Goal: Task Accomplishment & Management: Manage account settings

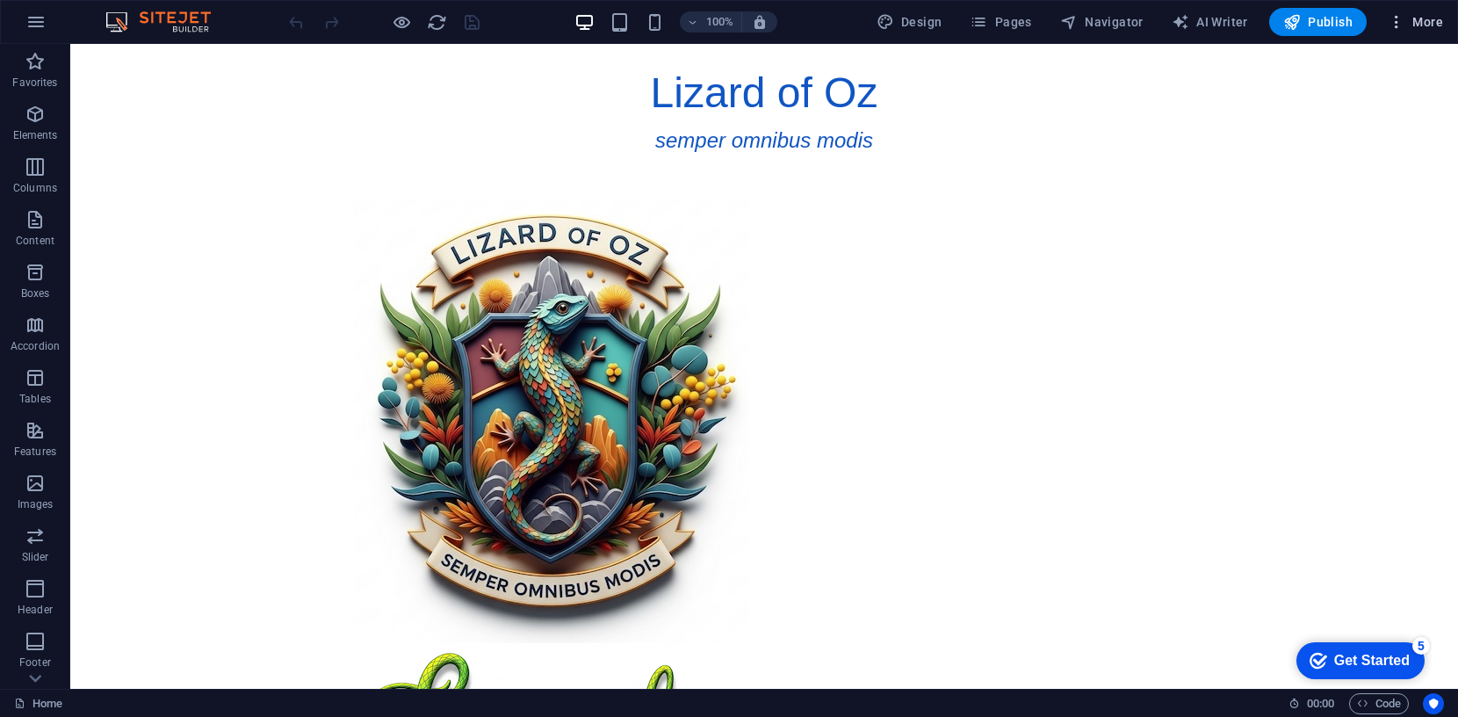
click at [1431, 21] on span "More" at bounding box center [1414, 22] width 55 height 18
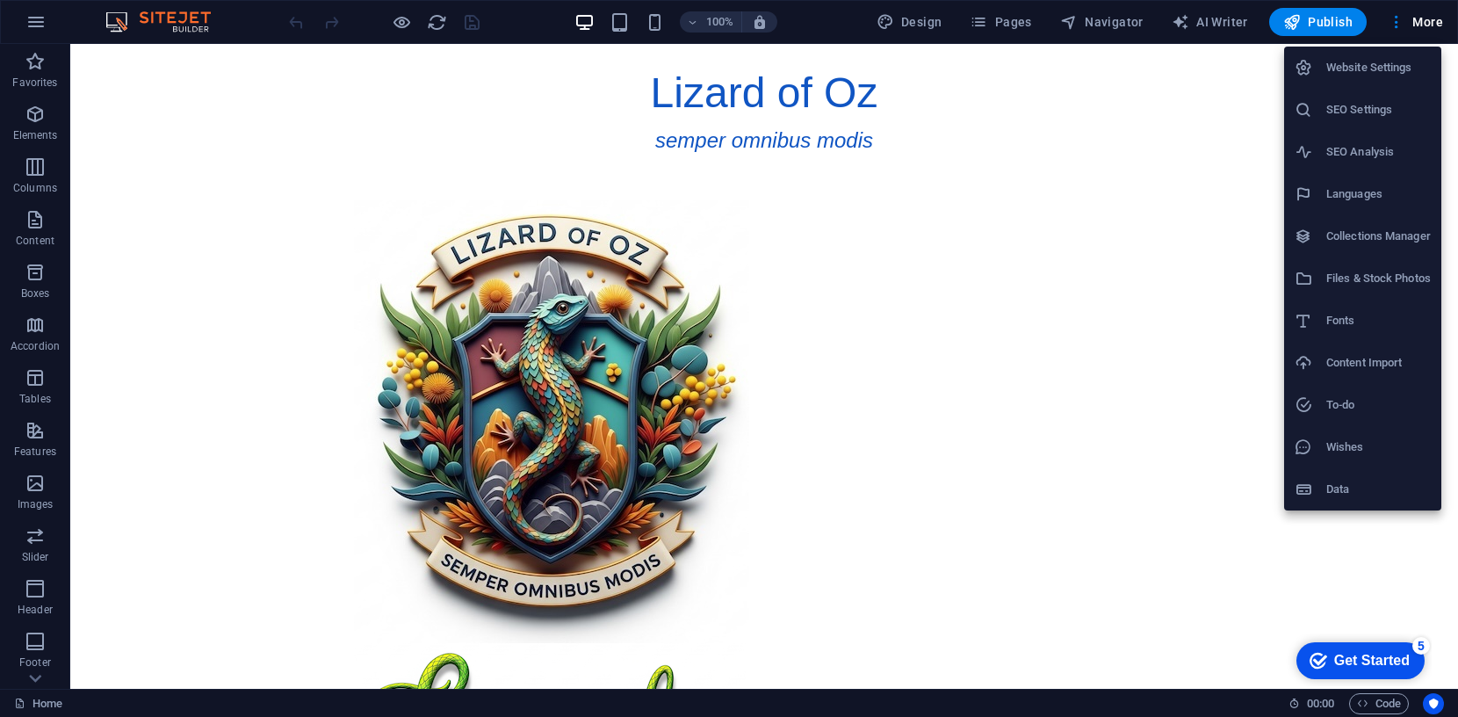
click at [1349, 62] on h6 "Website Settings" at bounding box center [1378, 67] width 104 height 21
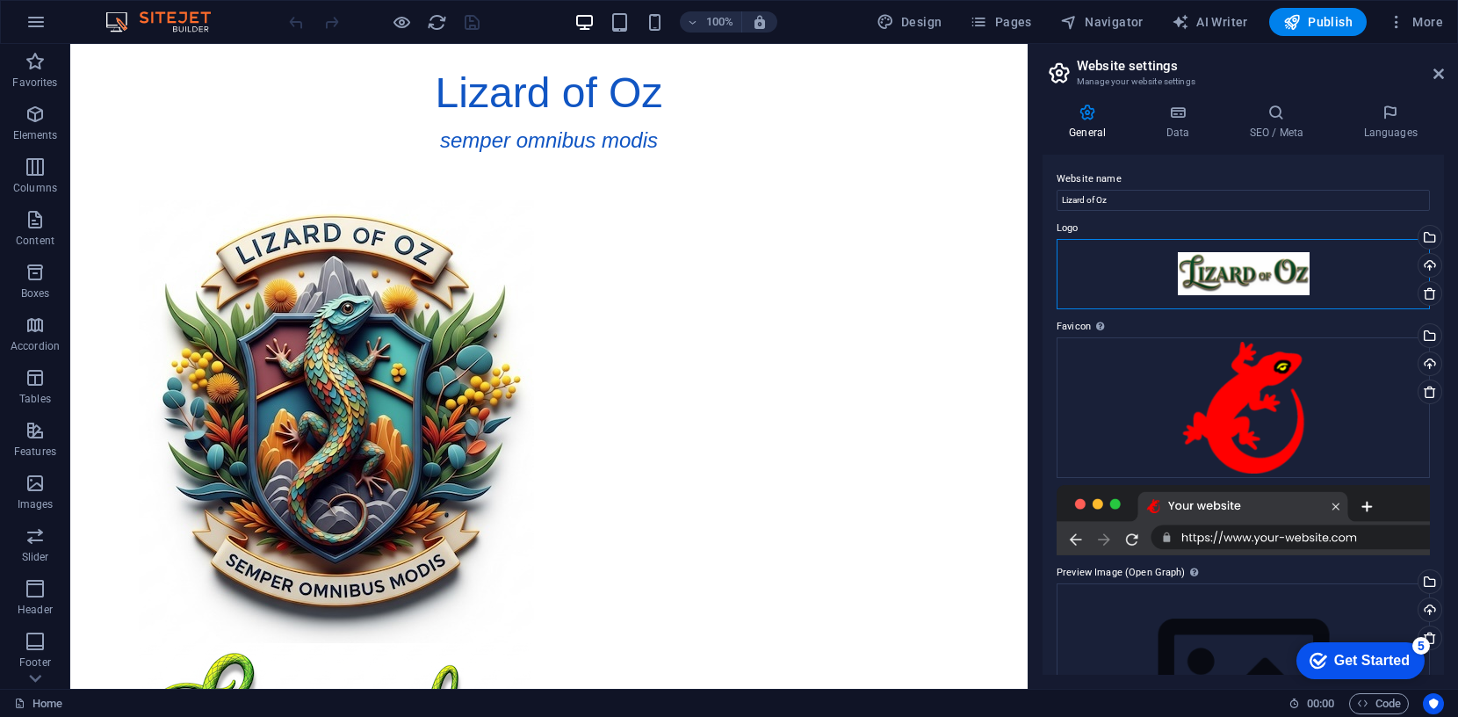
click at [1258, 271] on div "Drag files here, click to choose files or select files from Files or our free s…" at bounding box center [1242, 274] width 373 height 70
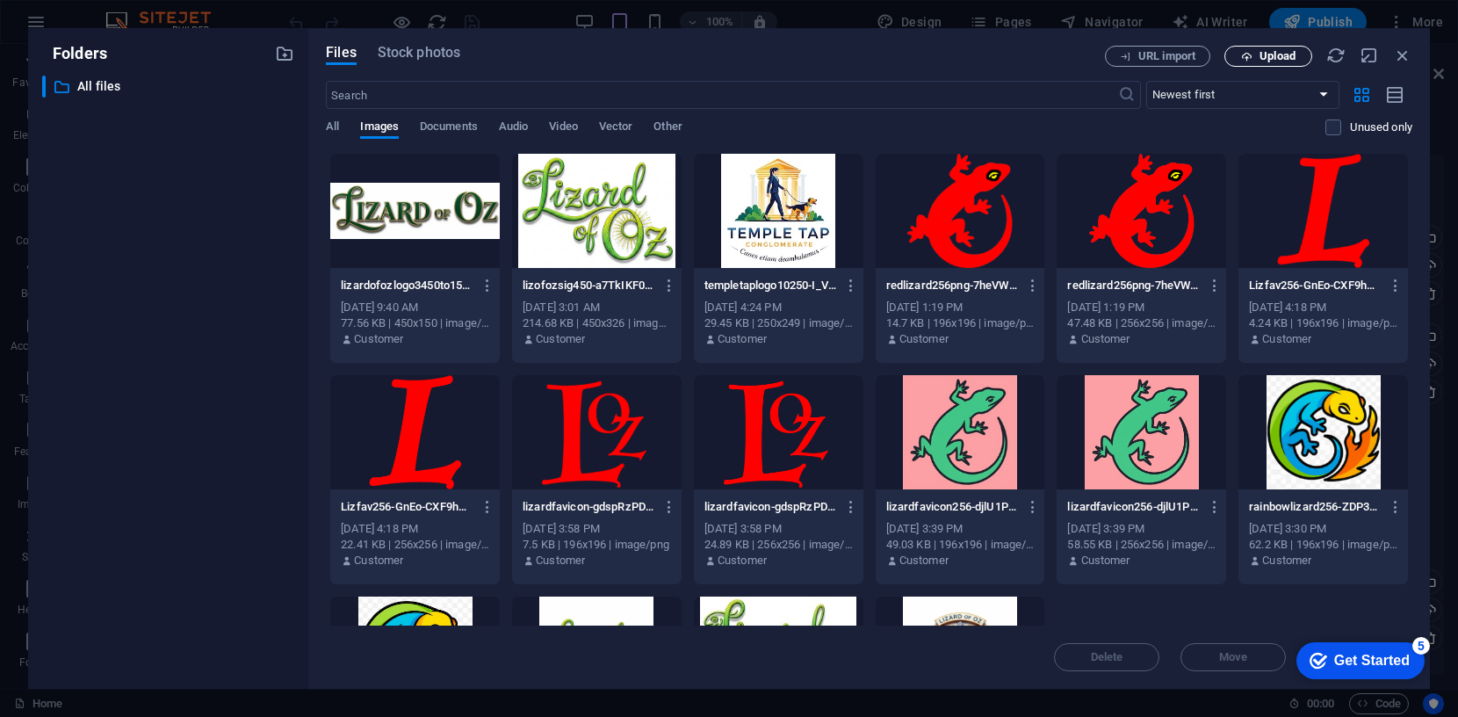
click at [1262, 53] on span "Upload" at bounding box center [1277, 56] width 36 height 11
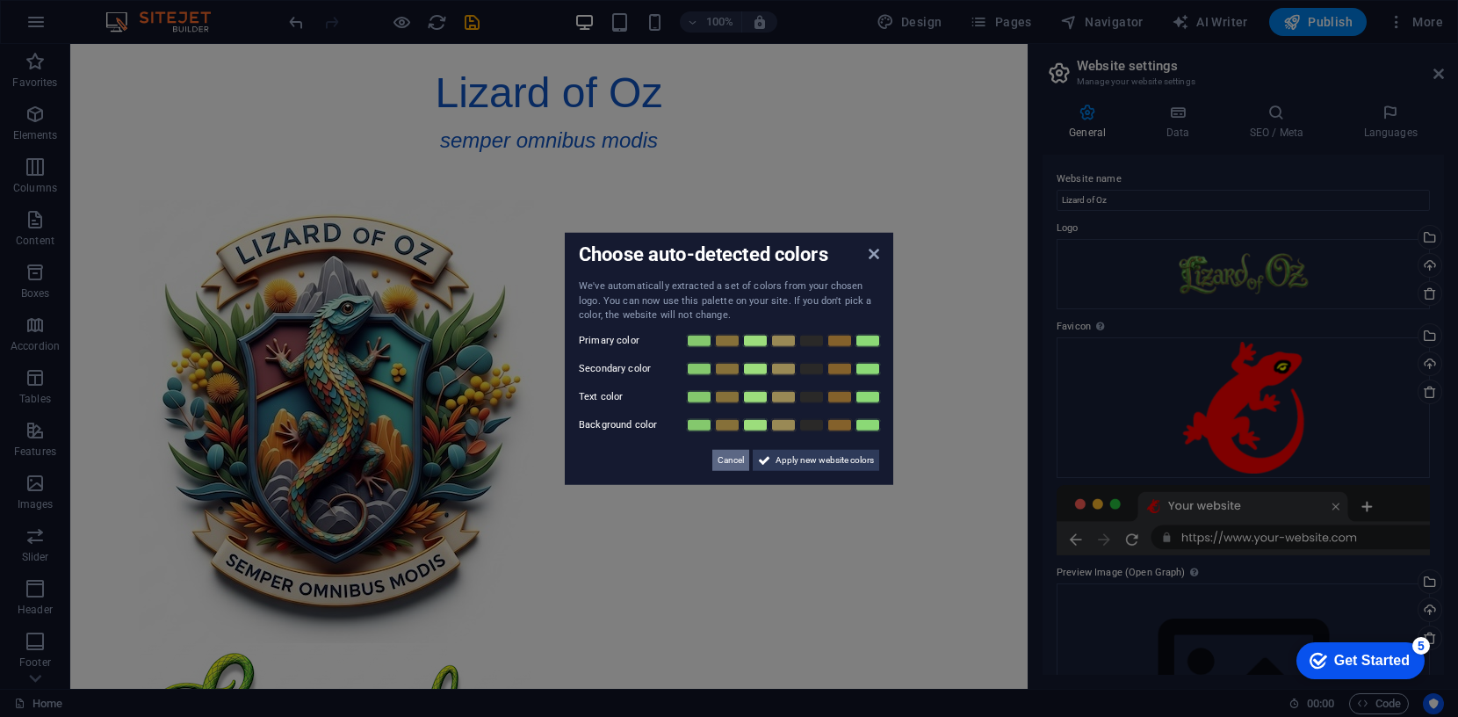
drag, startPoint x: 724, startPoint y: 457, endPoint x: 653, endPoint y: 414, distance: 82.8
click at [724, 457] on span "Cancel" at bounding box center [730, 459] width 26 height 21
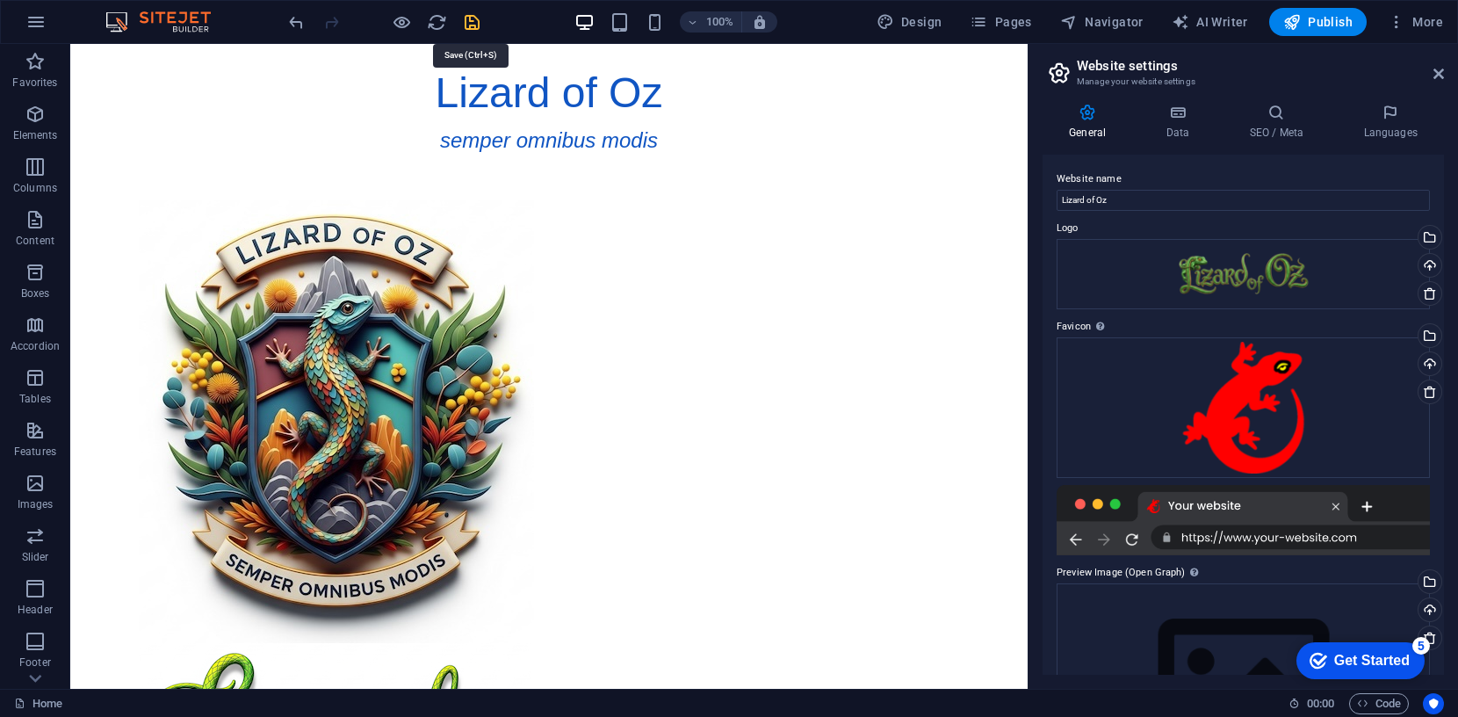
click at [470, 21] on icon "save" at bounding box center [472, 22] width 20 height 20
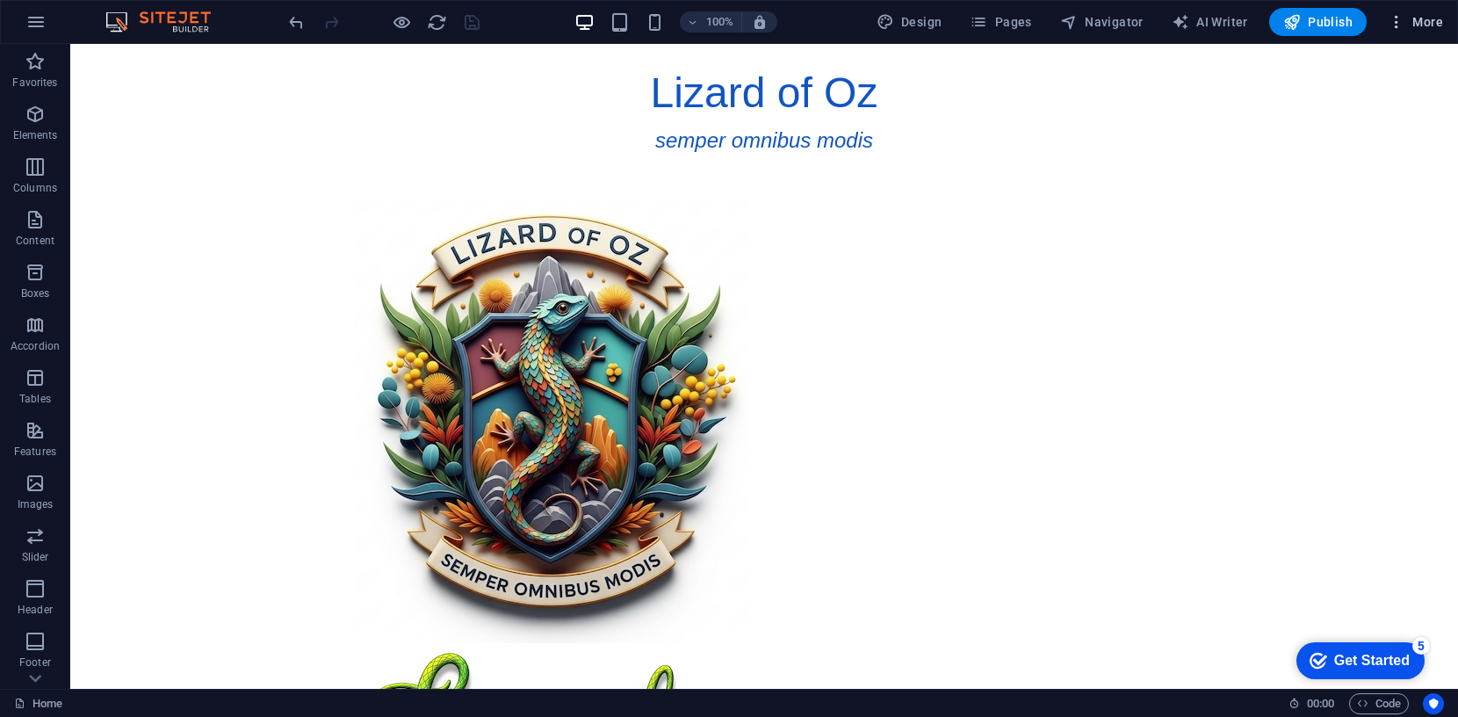
click at [1429, 16] on span "More" at bounding box center [1414, 22] width 55 height 18
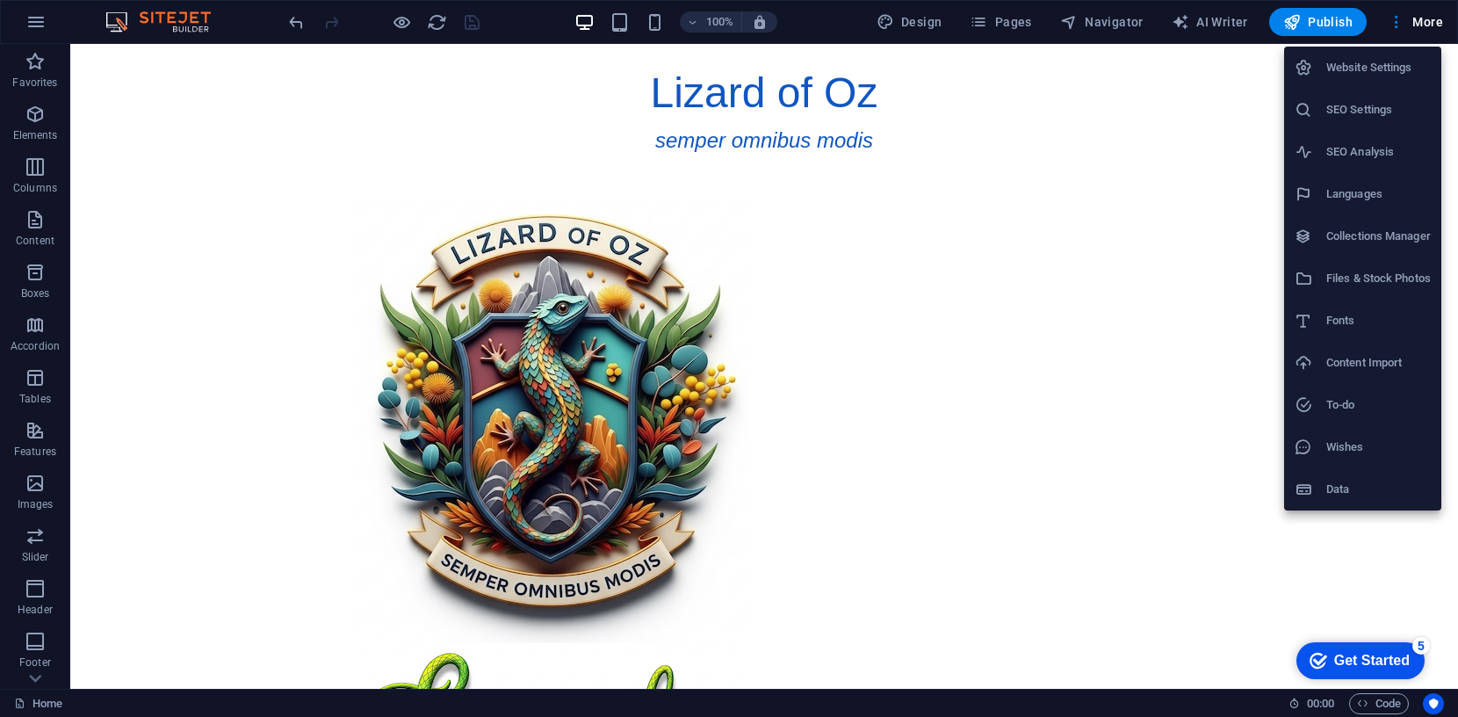
click at [1379, 68] on h6 "Website Settings" at bounding box center [1378, 67] width 104 height 21
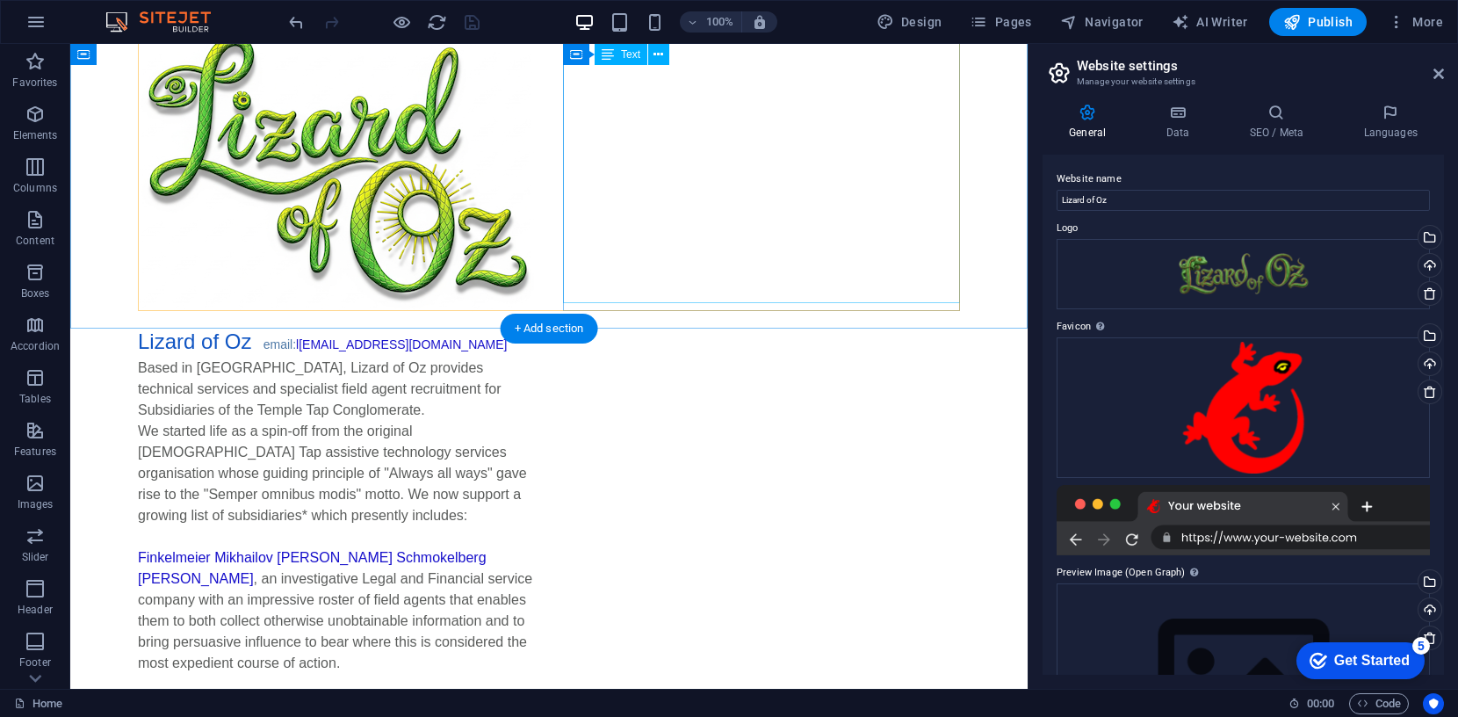
scroll to position [648, 0]
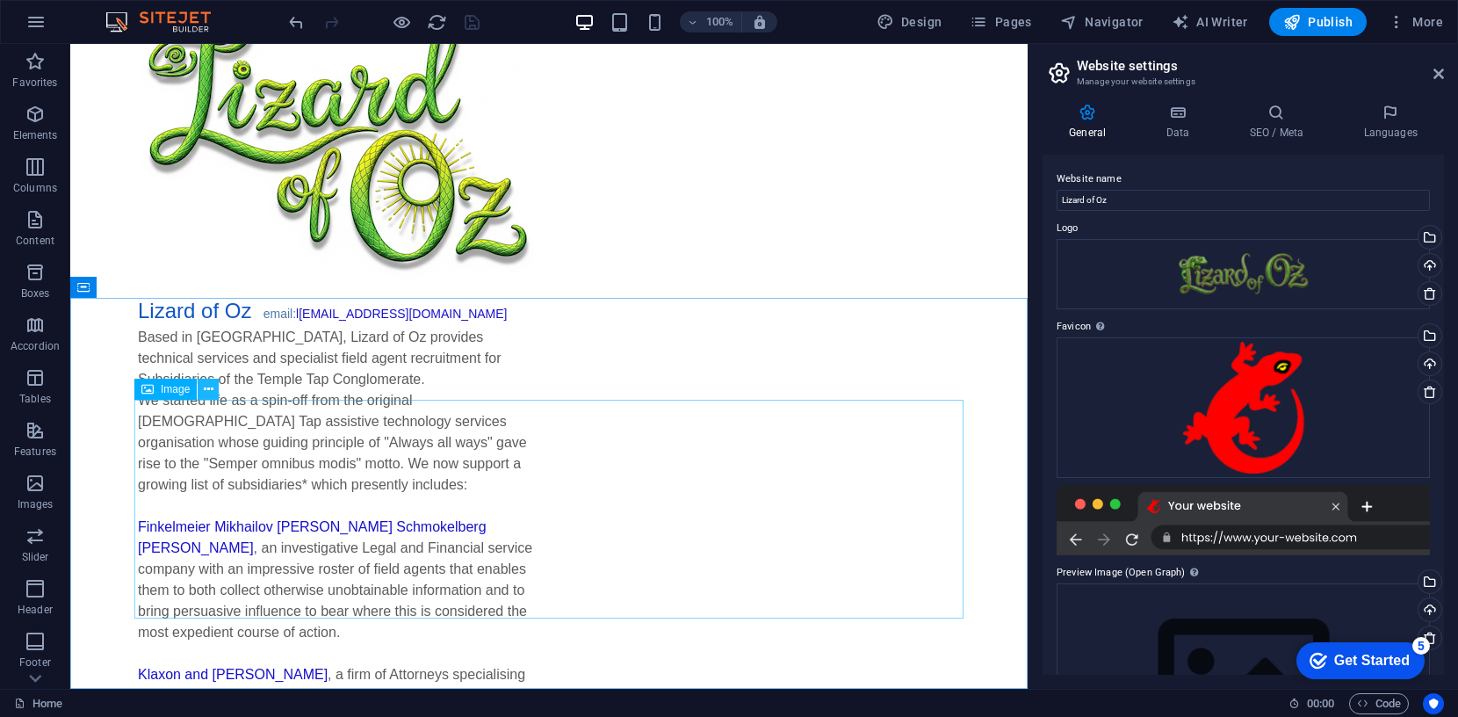
click at [205, 390] on icon at bounding box center [209, 389] width 10 height 18
click at [208, 384] on icon at bounding box center [209, 389] width 10 height 18
click at [204, 388] on icon at bounding box center [209, 389] width 10 height 18
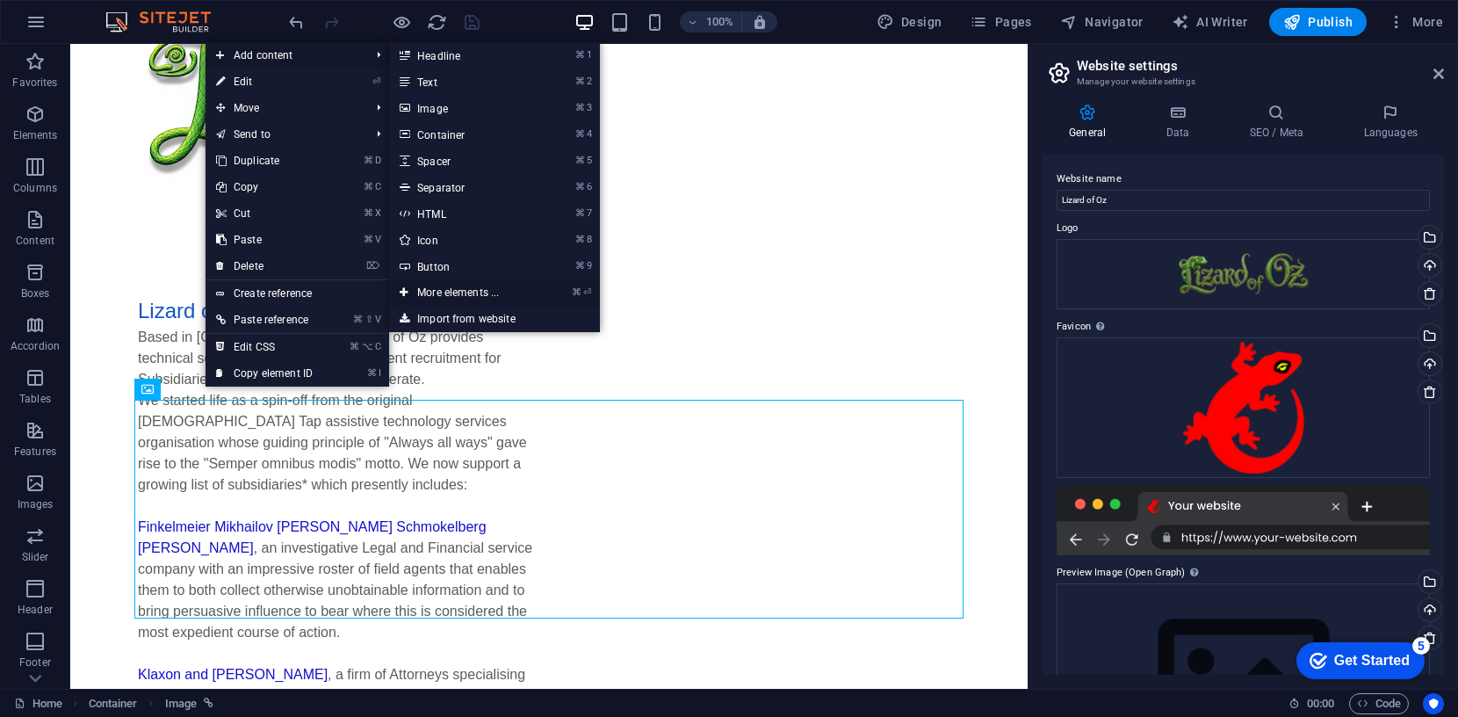
click at [470, 290] on link "⌘ ⏎ More elements ..." at bounding box center [461, 292] width 145 height 26
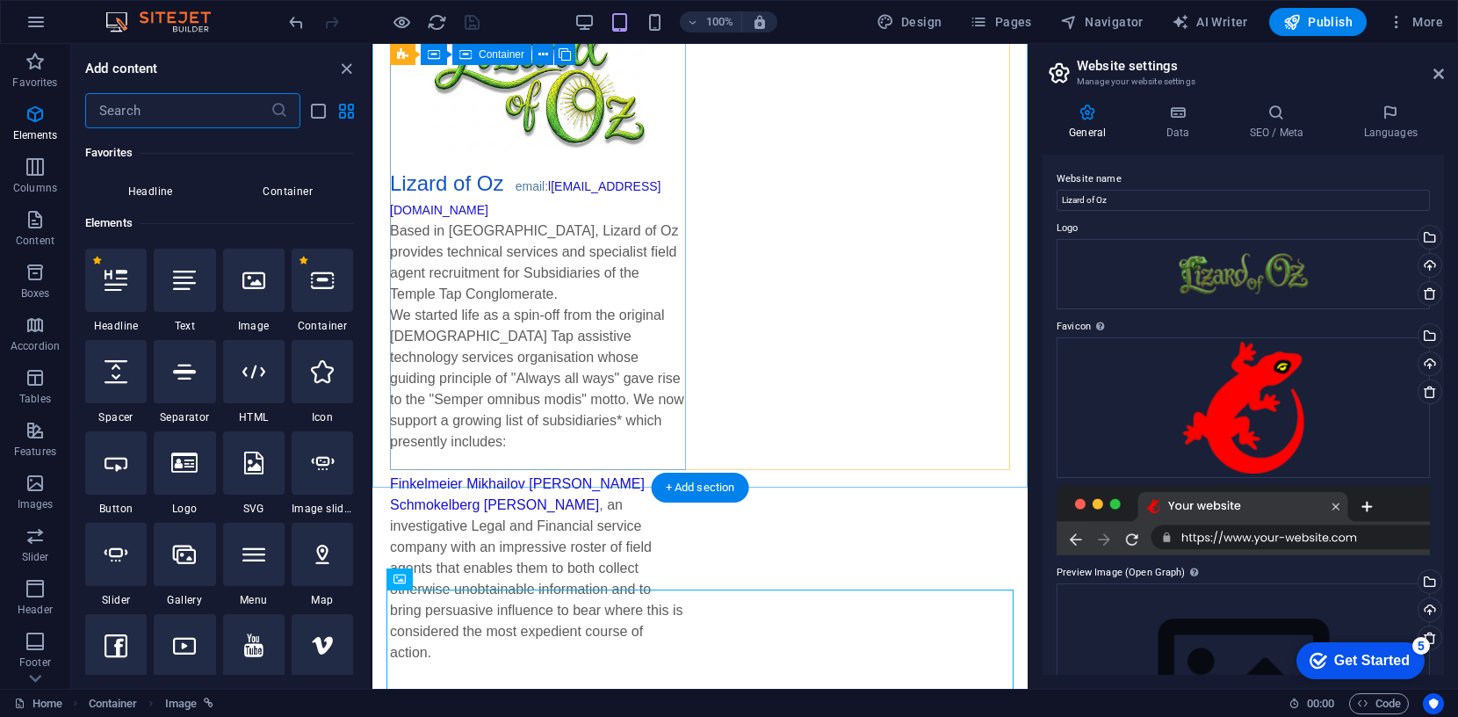
scroll to position [187, 0]
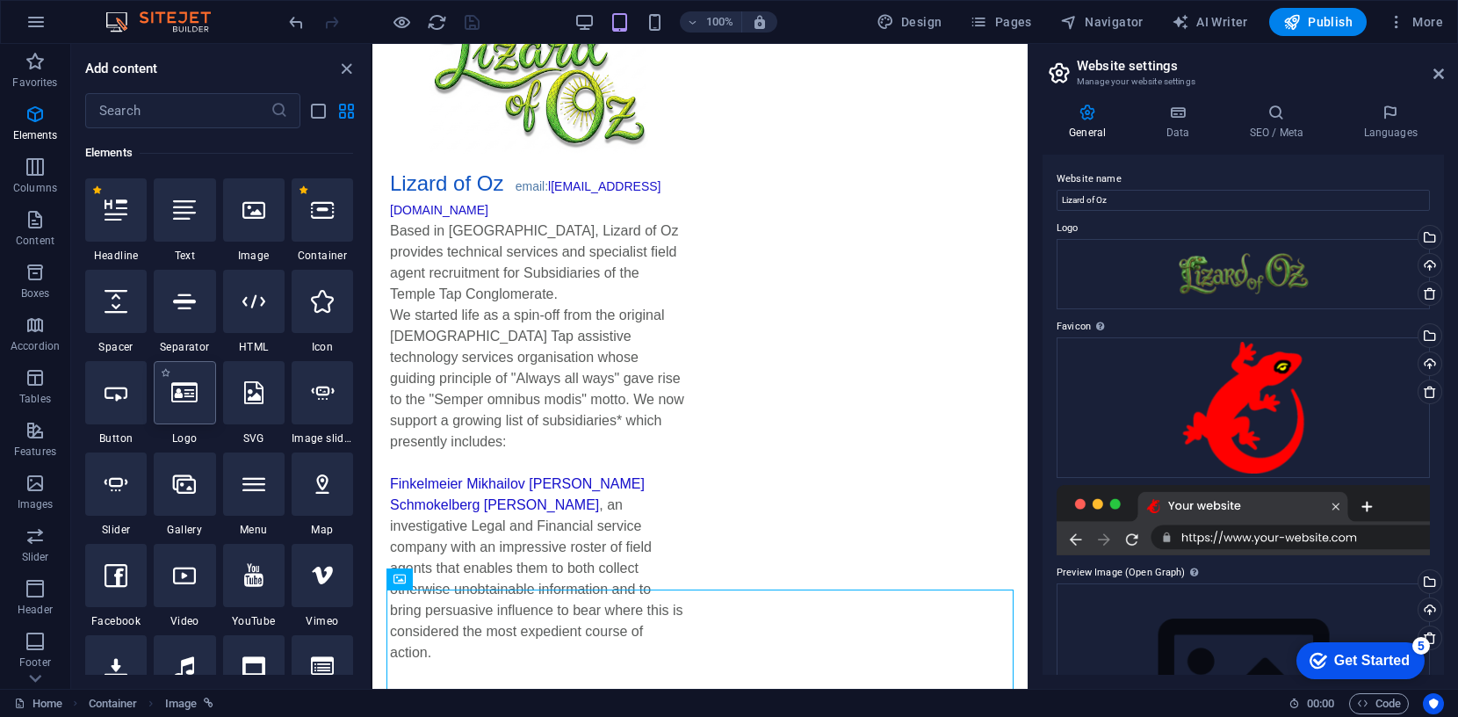
click at [184, 394] on icon at bounding box center [184, 392] width 26 height 23
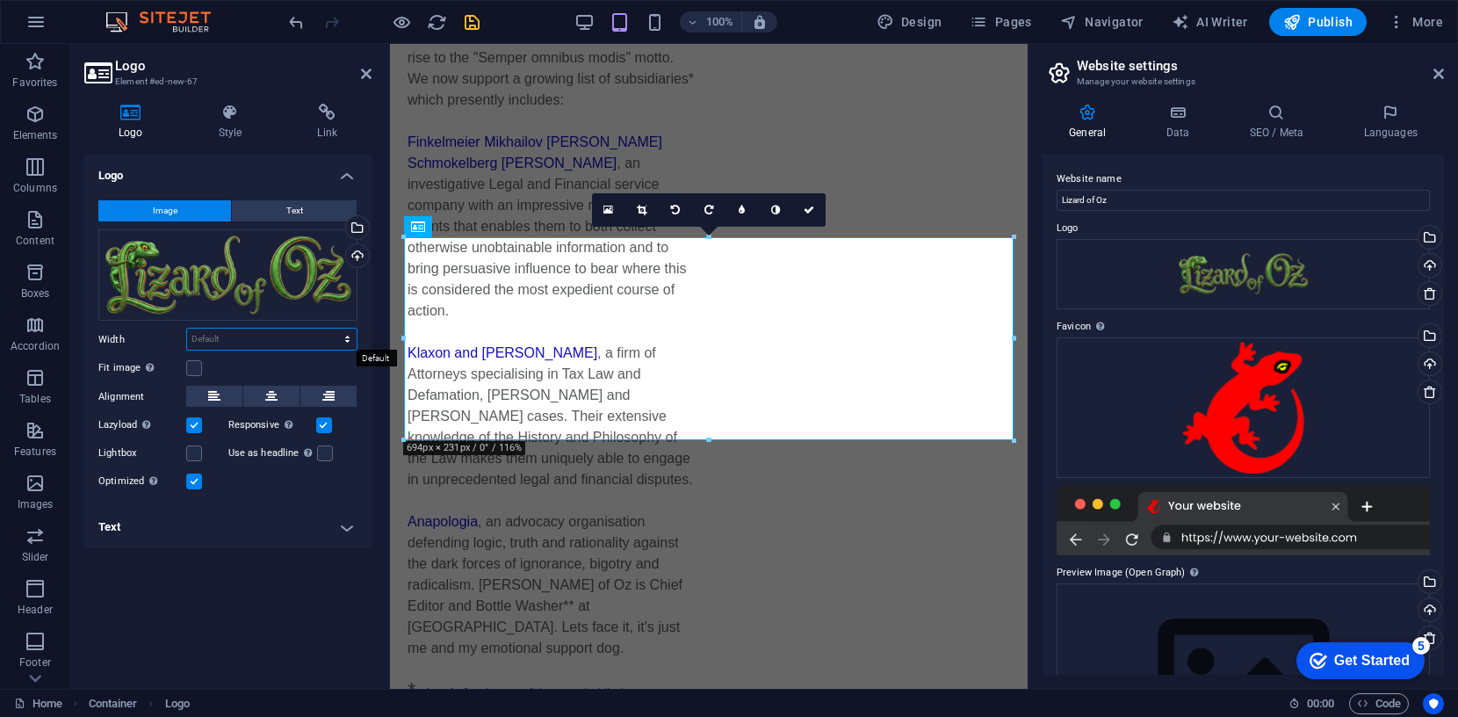
click at [341, 335] on select "Default auto px rem % em vh vw" at bounding box center [271, 338] width 169 height 21
select select "px"
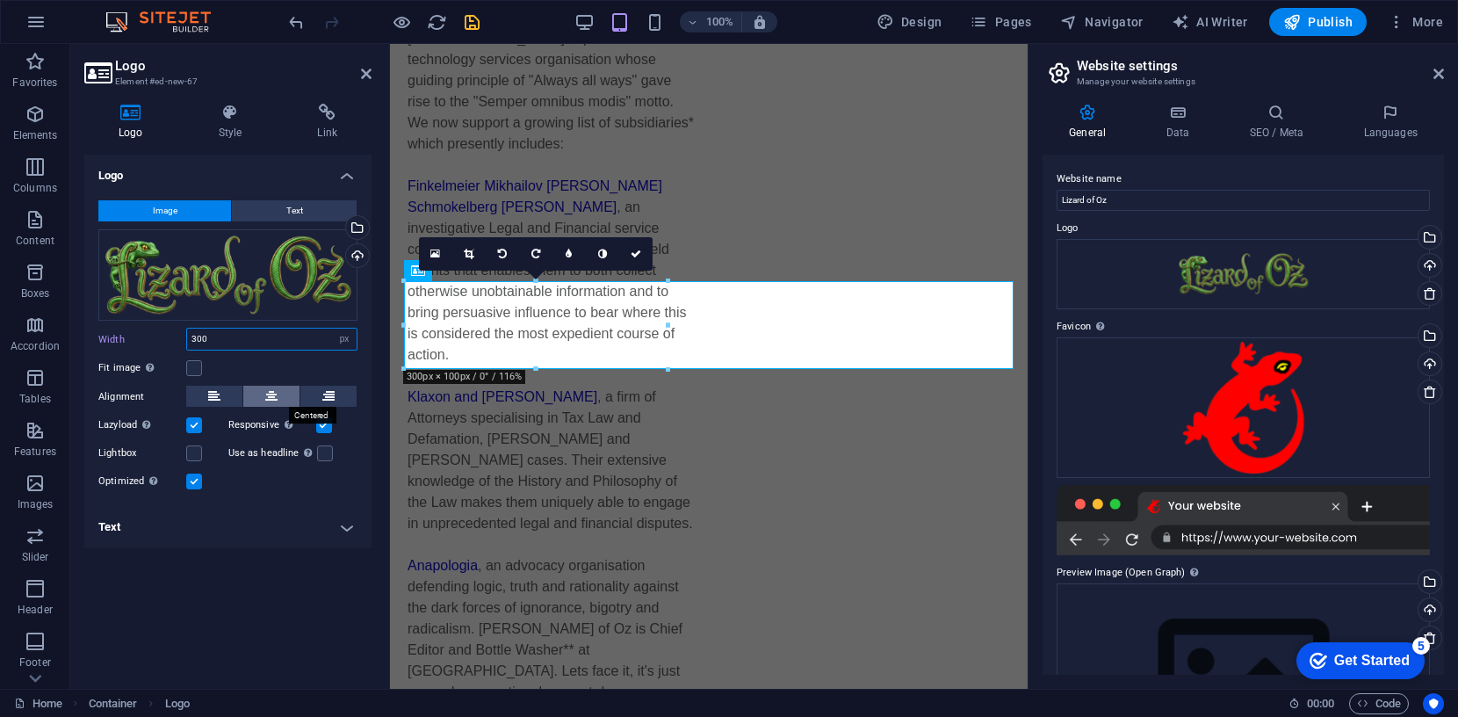
type input "300"
click at [273, 392] on icon at bounding box center [271, 395] width 12 height 21
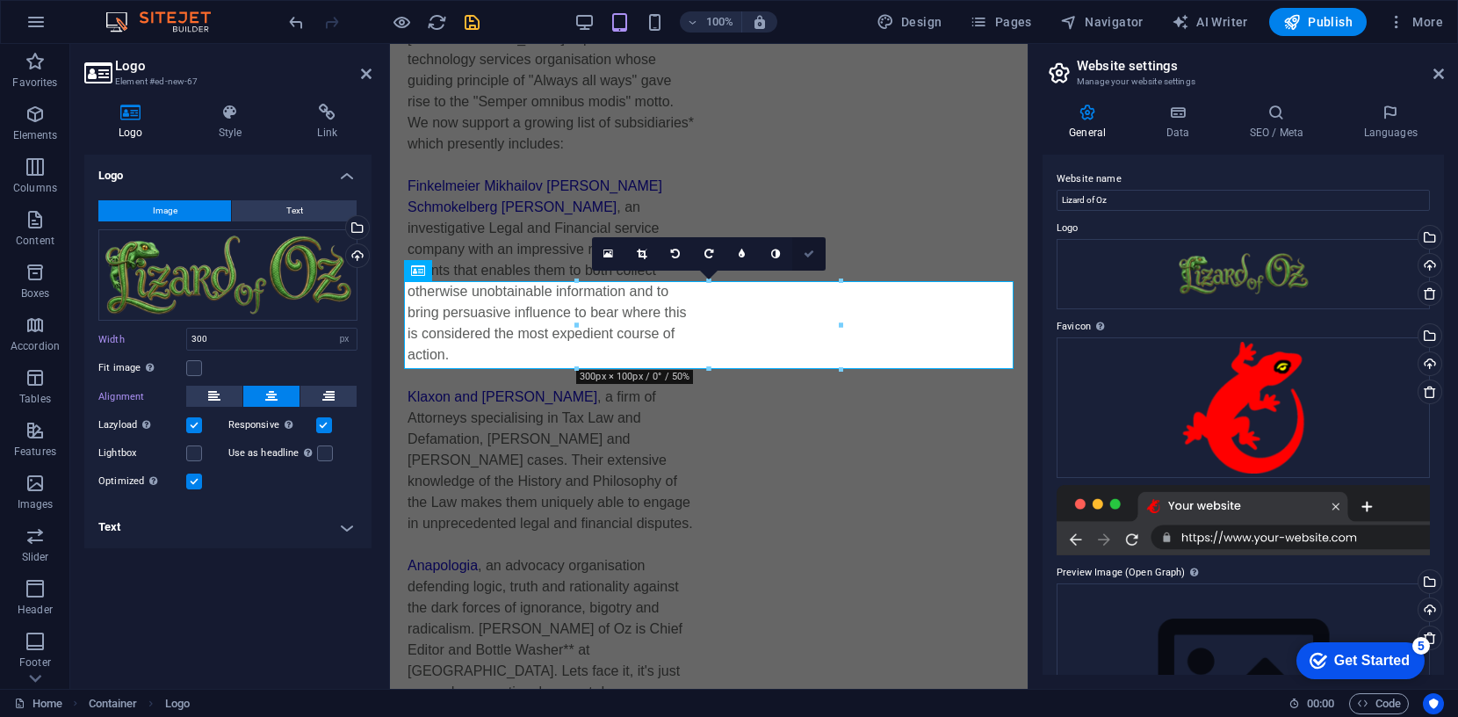
click at [807, 253] on icon at bounding box center [808, 253] width 11 height 11
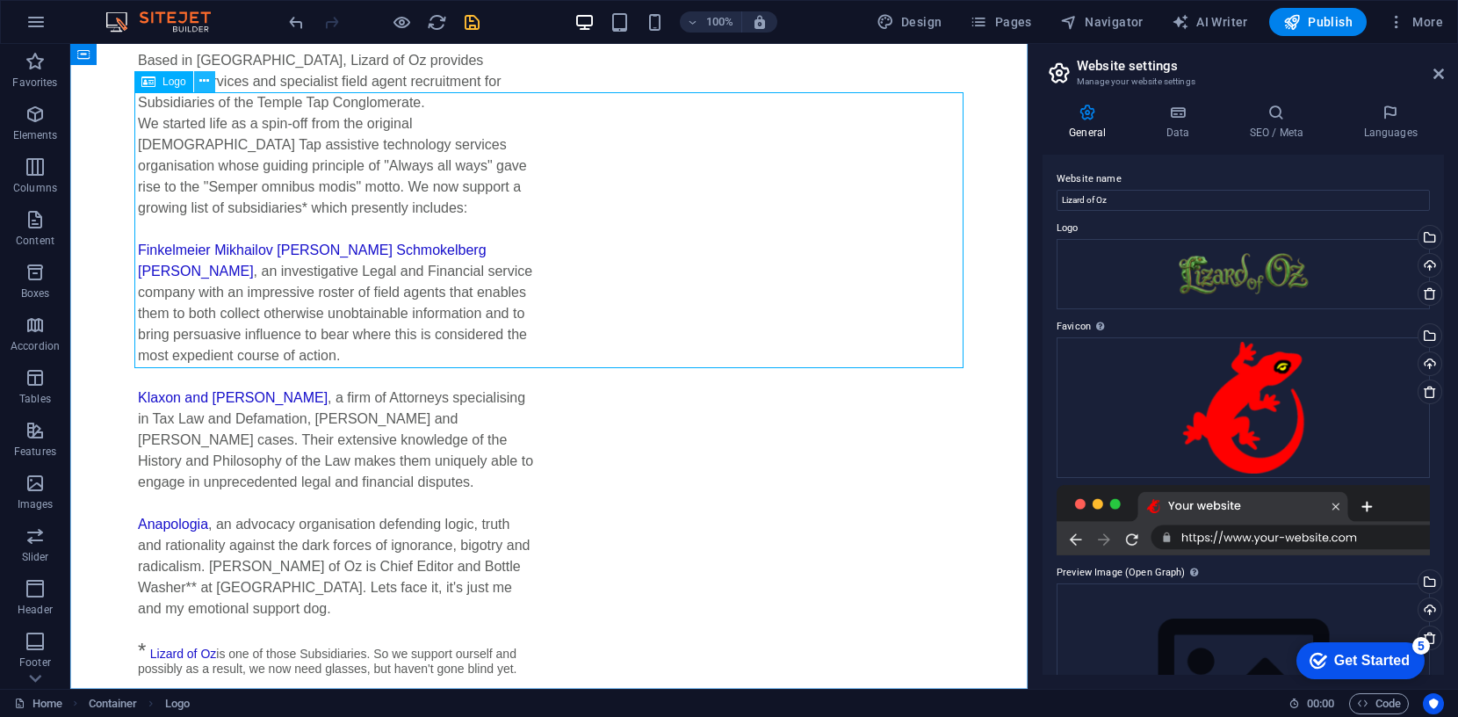
click at [202, 81] on icon at bounding box center [204, 81] width 10 height 18
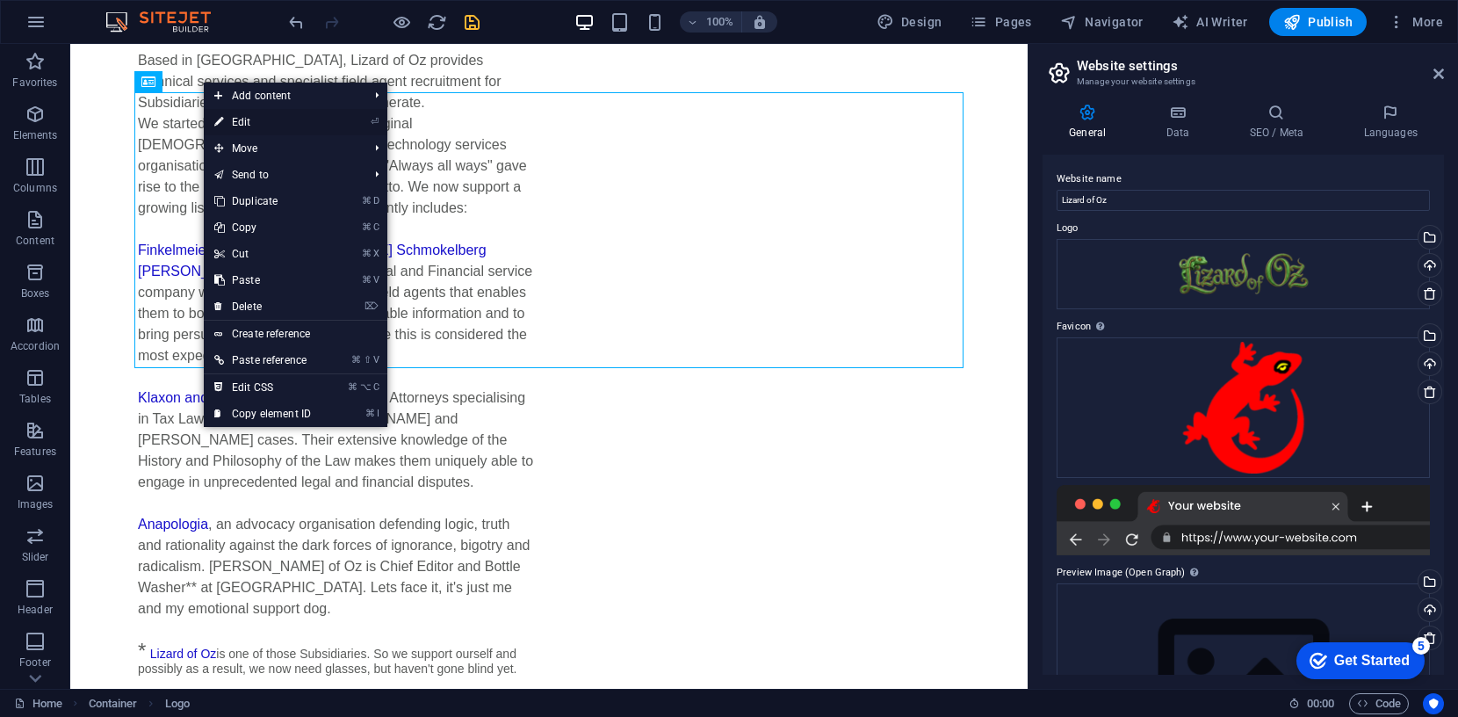
click at [246, 121] on link "⏎ Edit" at bounding box center [263, 122] width 118 height 26
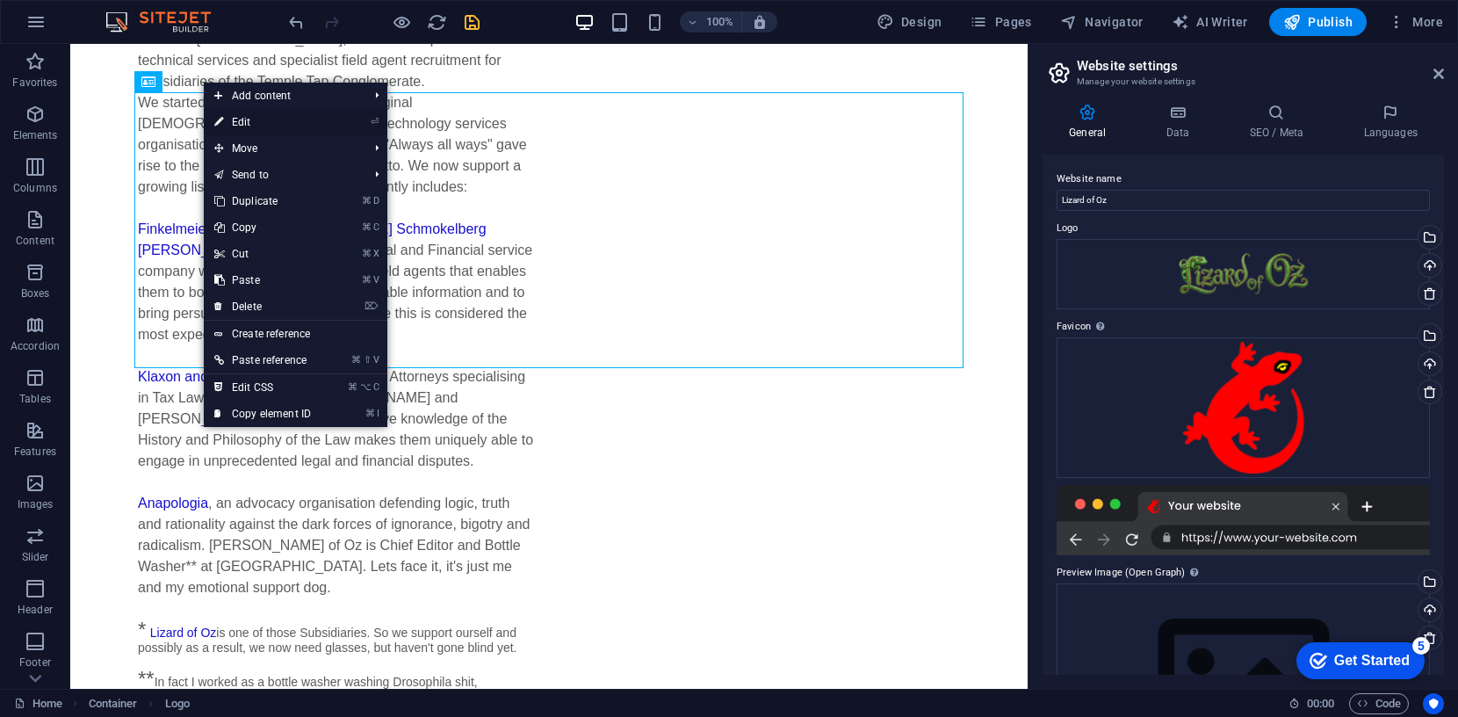
select select "px"
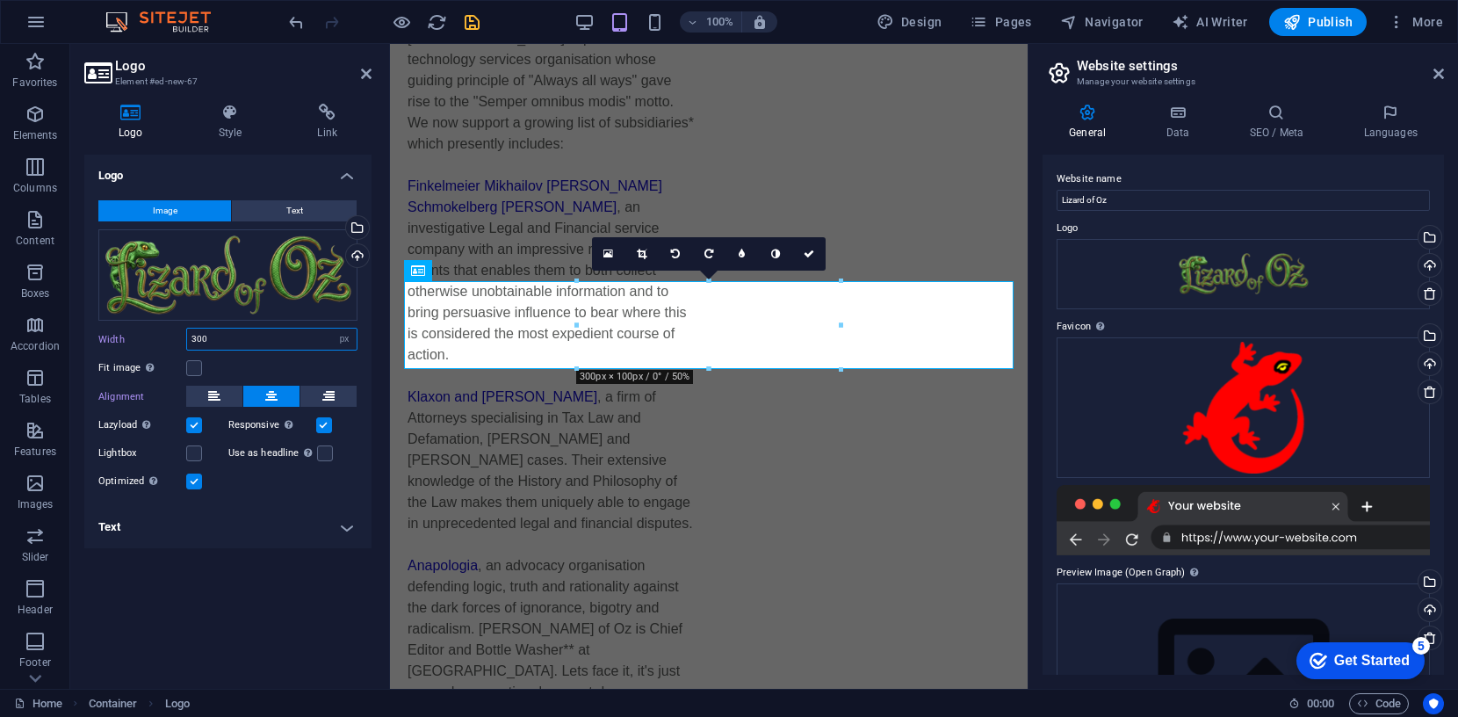
click at [237, 342] on input "300" at bounding box center [271, 338] width 169 height 21
click at [470, 19] on icon "save" at bounding box center [472, 22] width 20 height 20
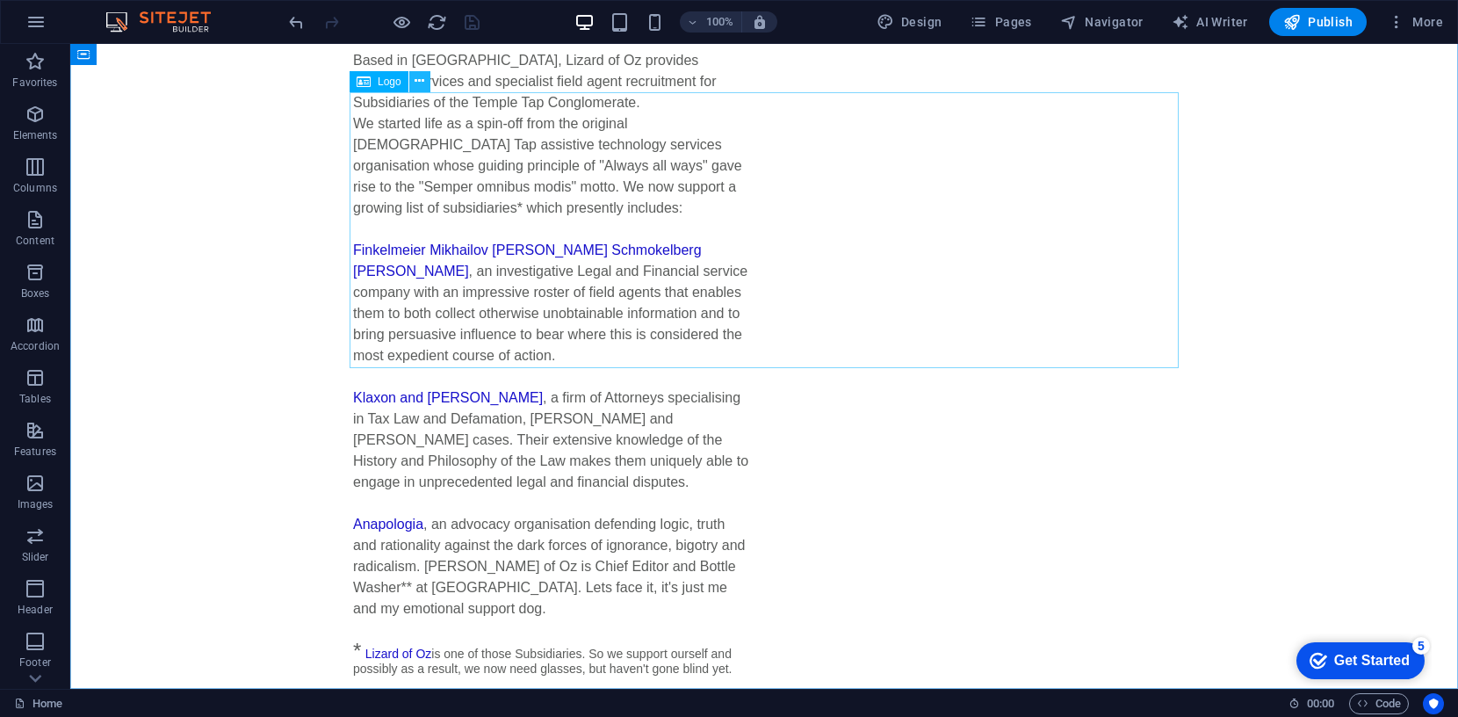
click at [421, 77] on icon at bounding box center [419, 81] width 10 height 18
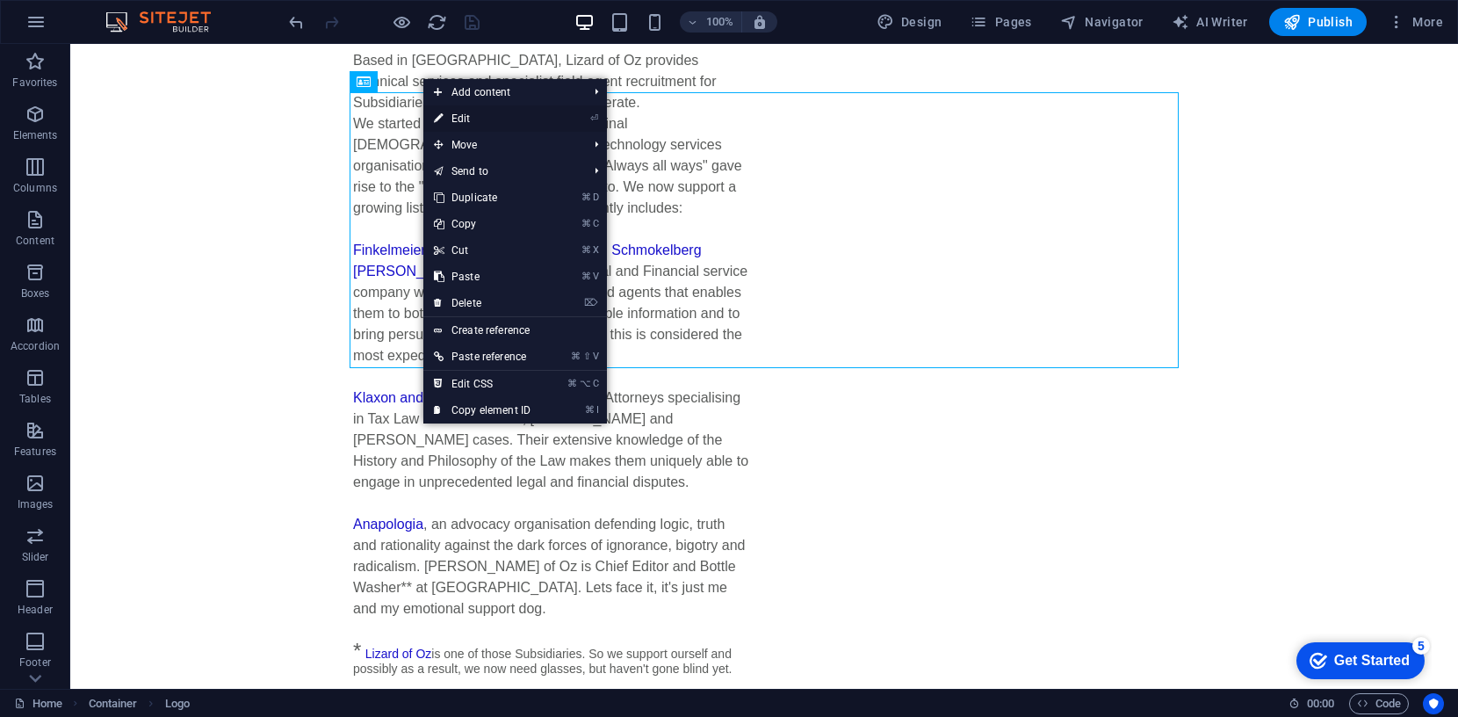
click at [469, 119] on link "⏎ Edit" at bounding box center [482, 118] width 118 height 26
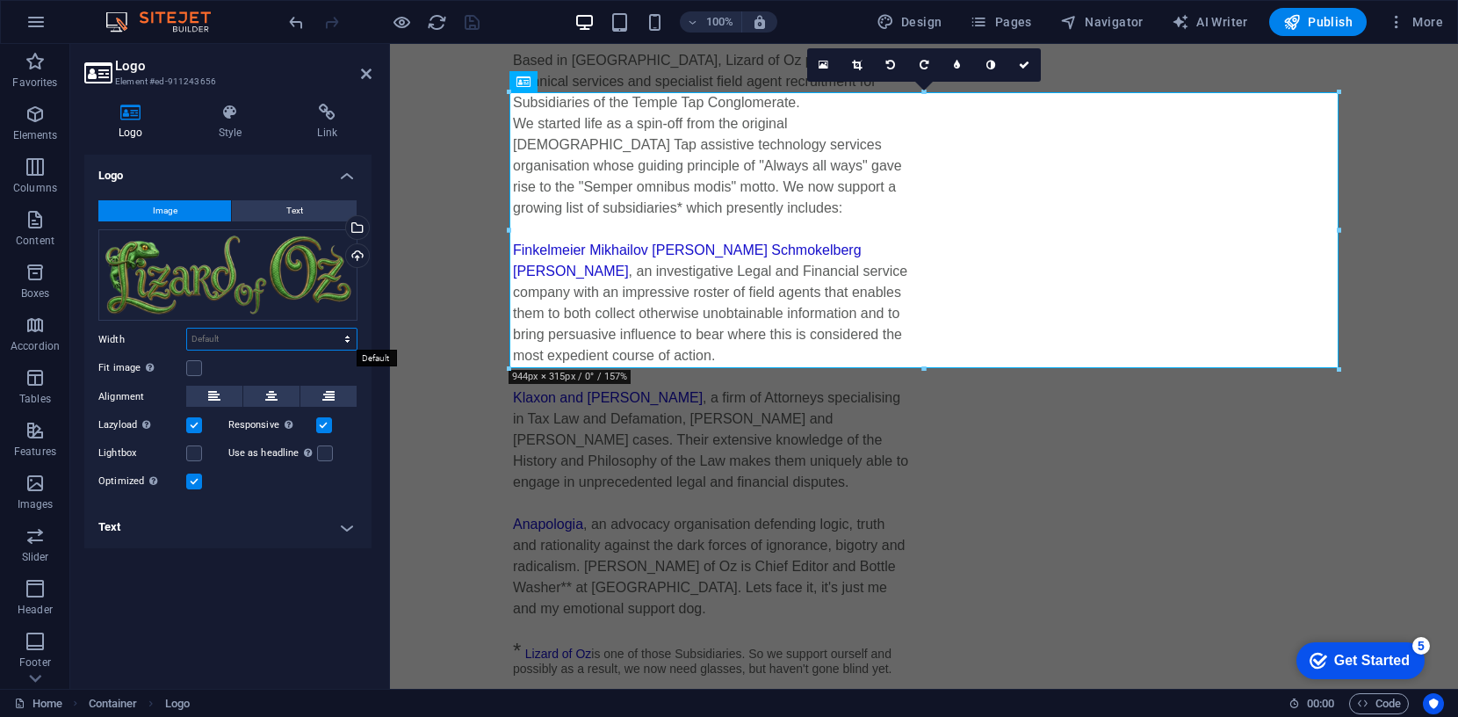
click at [210, 339] on select "Default auto px rem % em vh vw" at bounding box center [271, 338] width 169 height 21
select select "px"
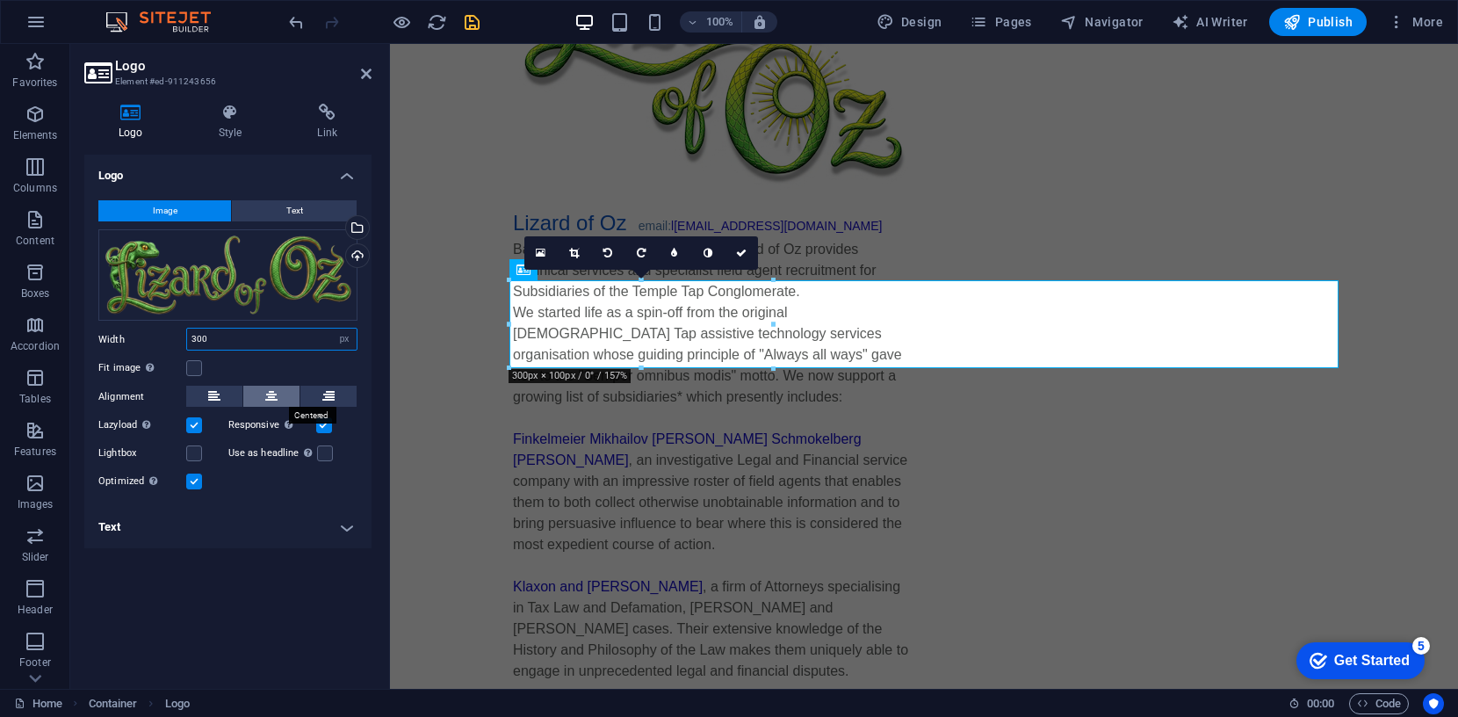
type input "300"
click at [273, 396] on icon at bounding box center [271, 395] width 12 height 21
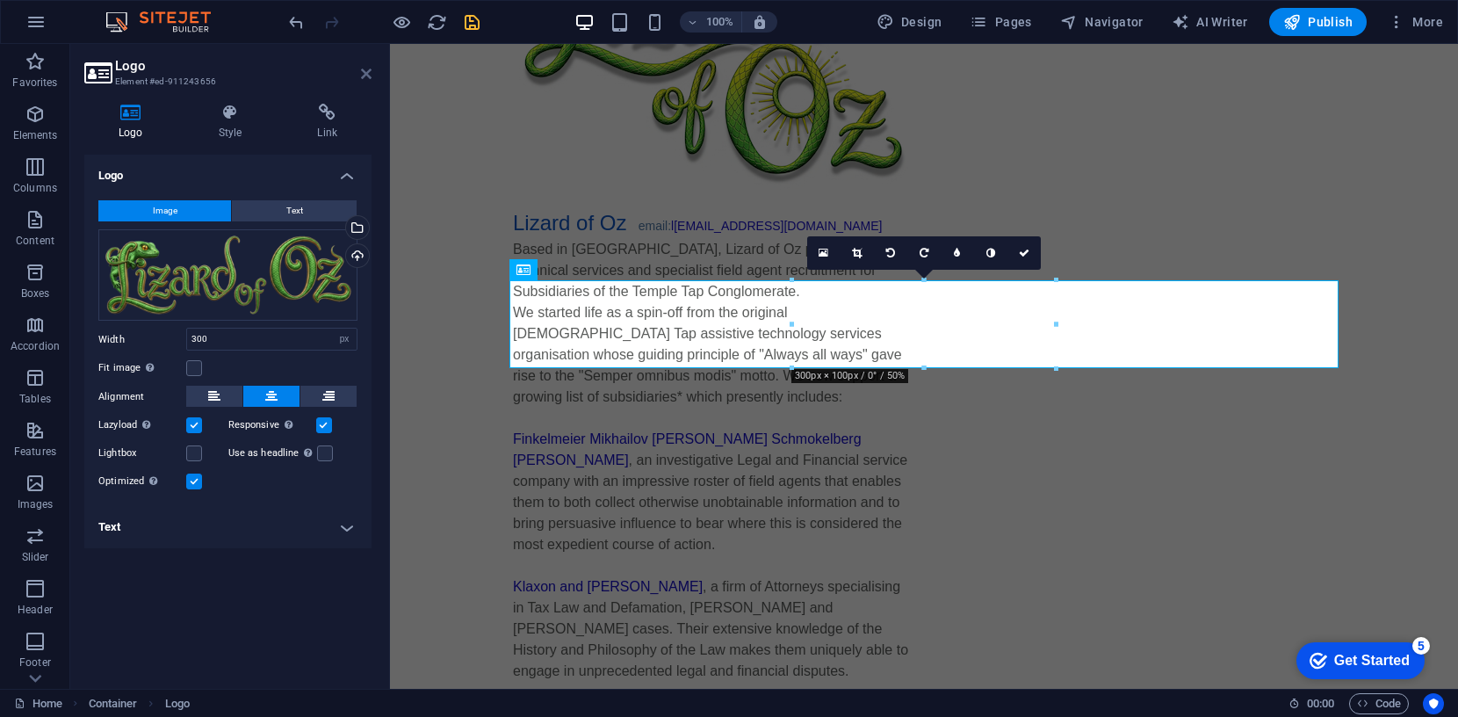
click at [362, 73] on icon at bounding box center [366, 74] width 11 height 14
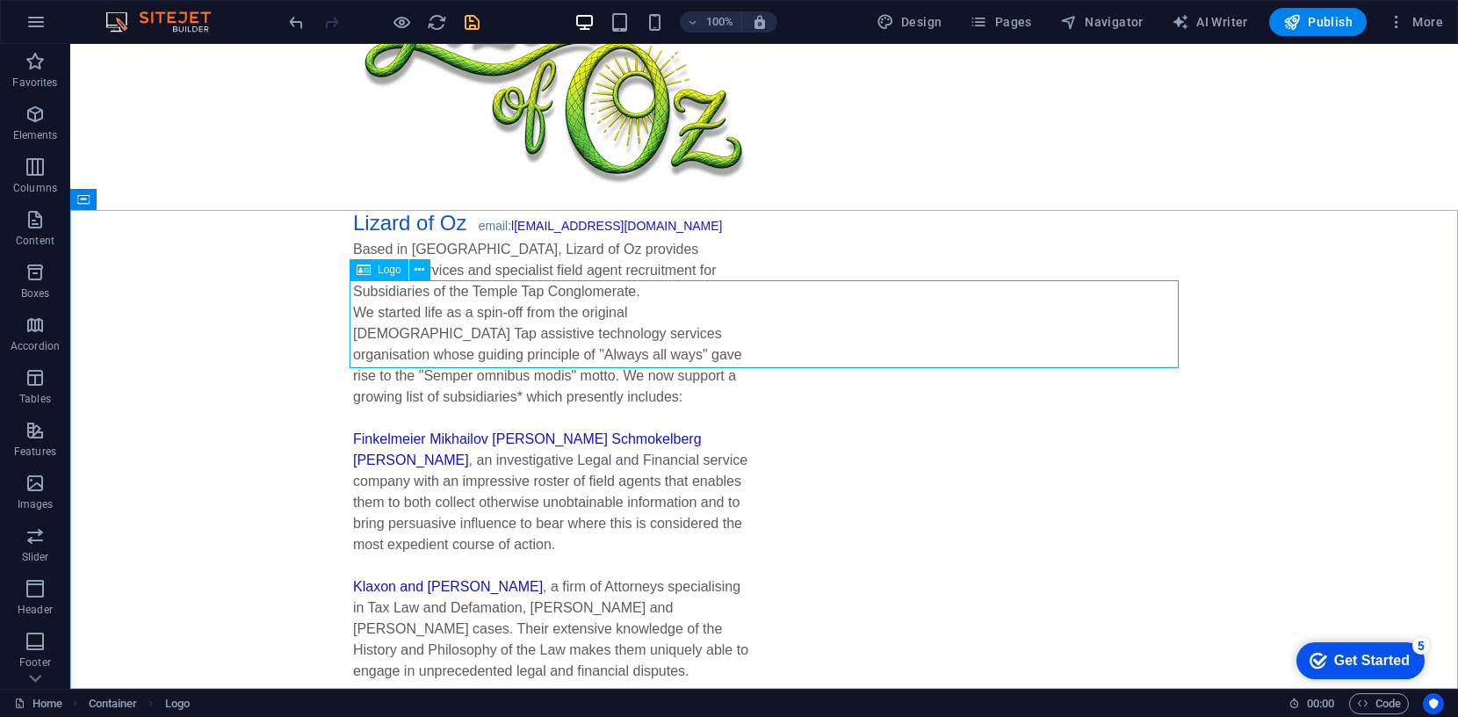
click at [394, 270] on span "Logo" at bounding box center [390, 269] width 24 height 11
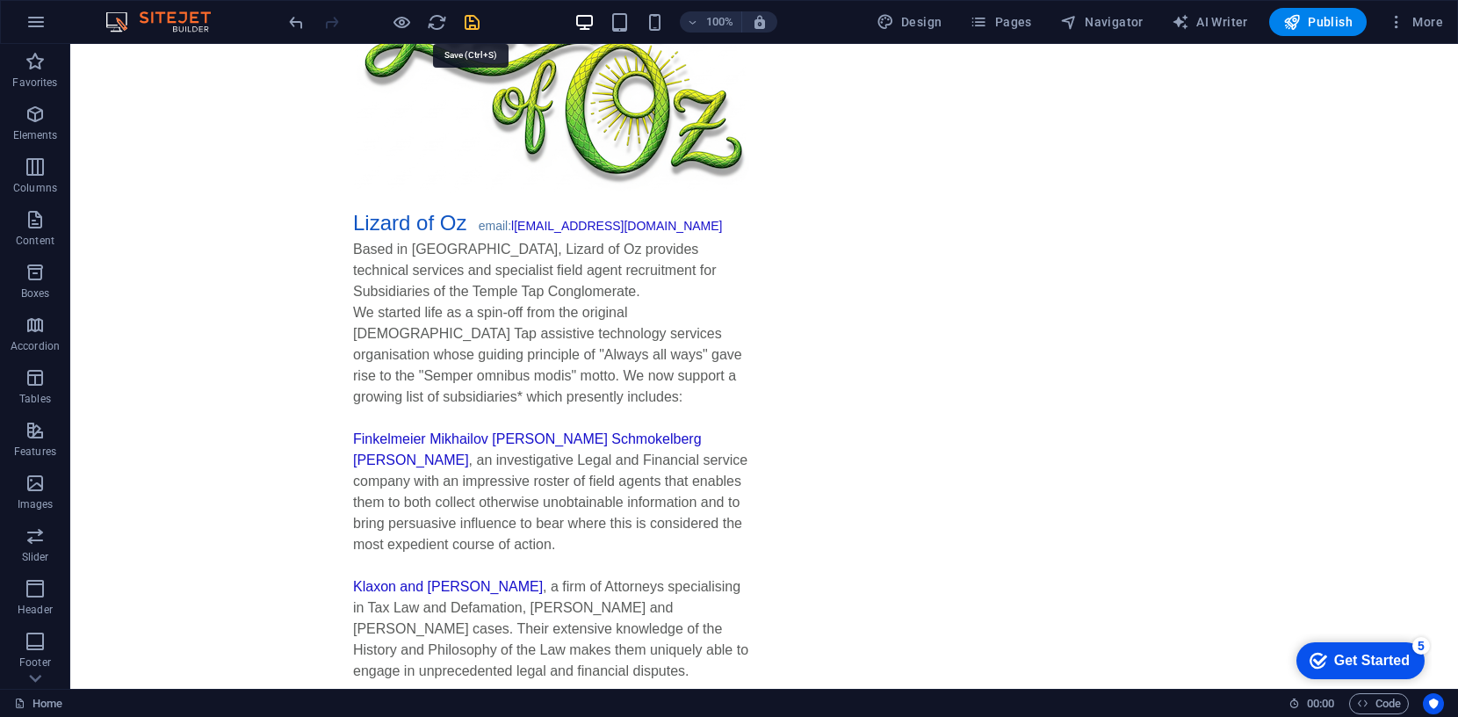
click at [474, 18] on icon "save" at bounding box center [472, 22] width 20 height 20
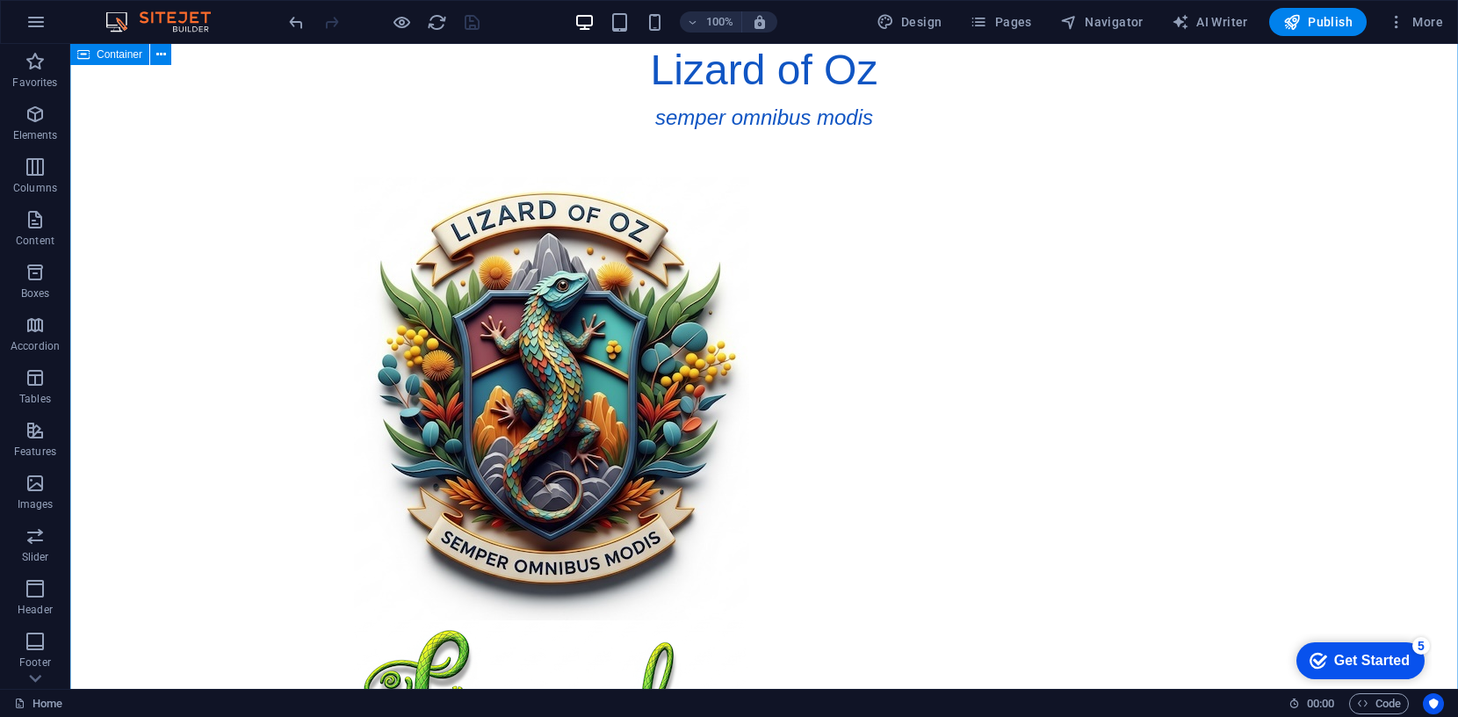
scroll to position [0, 0]
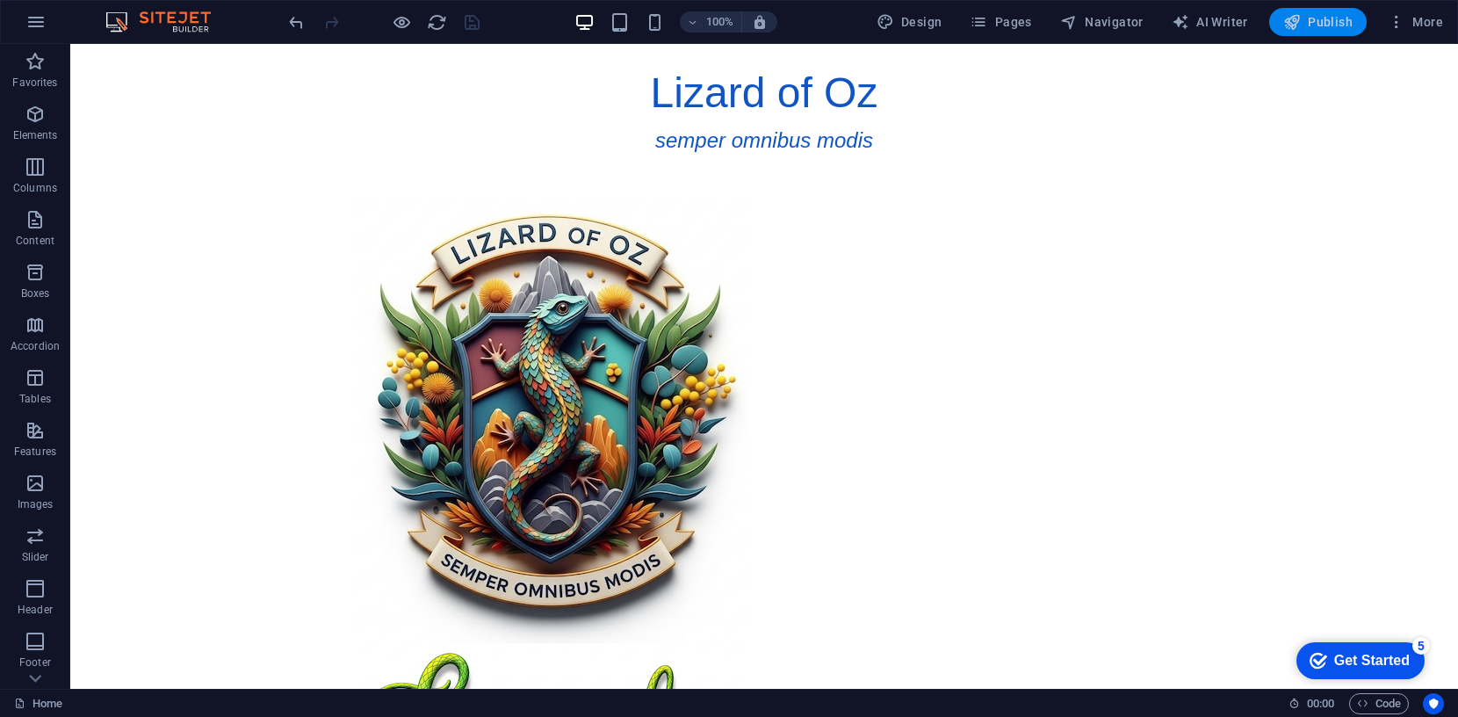
click at [1332, 25] on span "Publish" at bounding box center [1317, 22] width 69 height 18
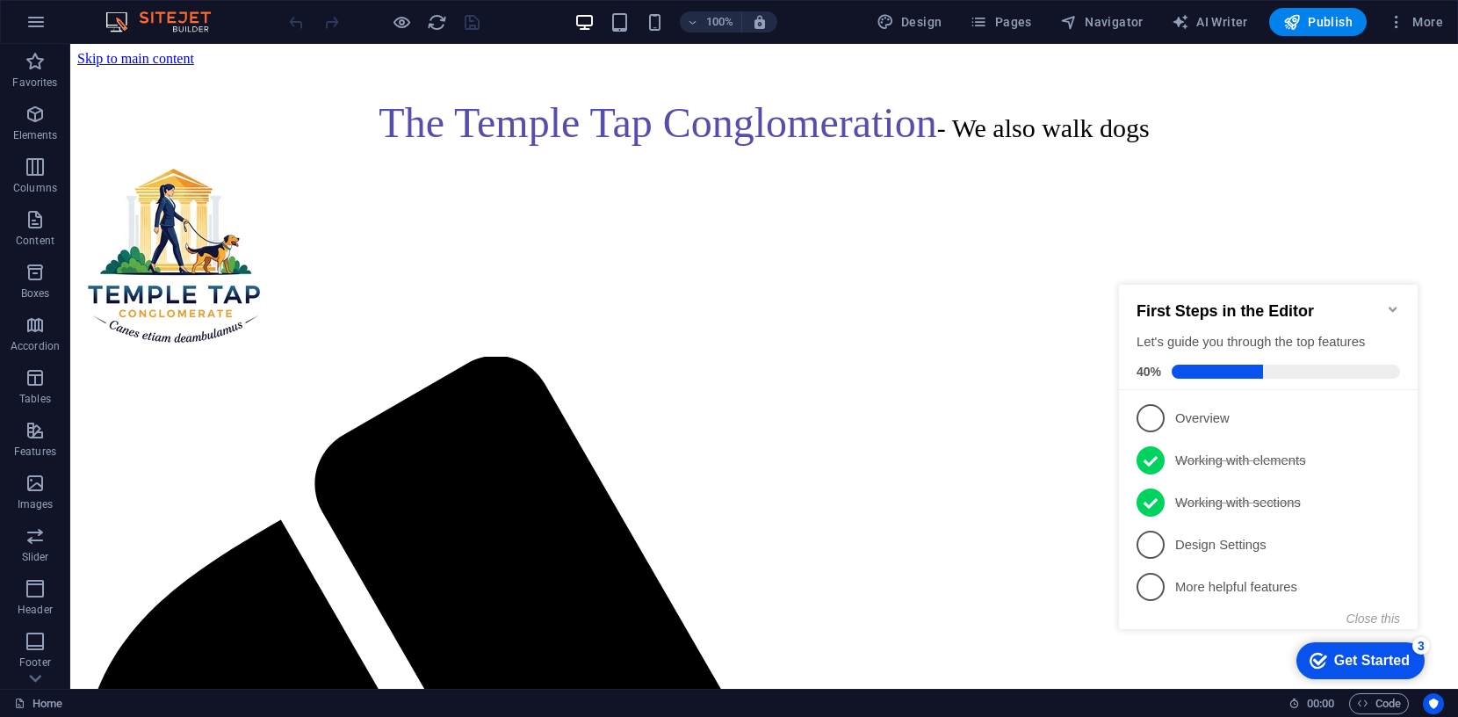
click at [1387, 302] on icon "Minimize checklist" at bounding box center [1393, 309] width 14 height 14
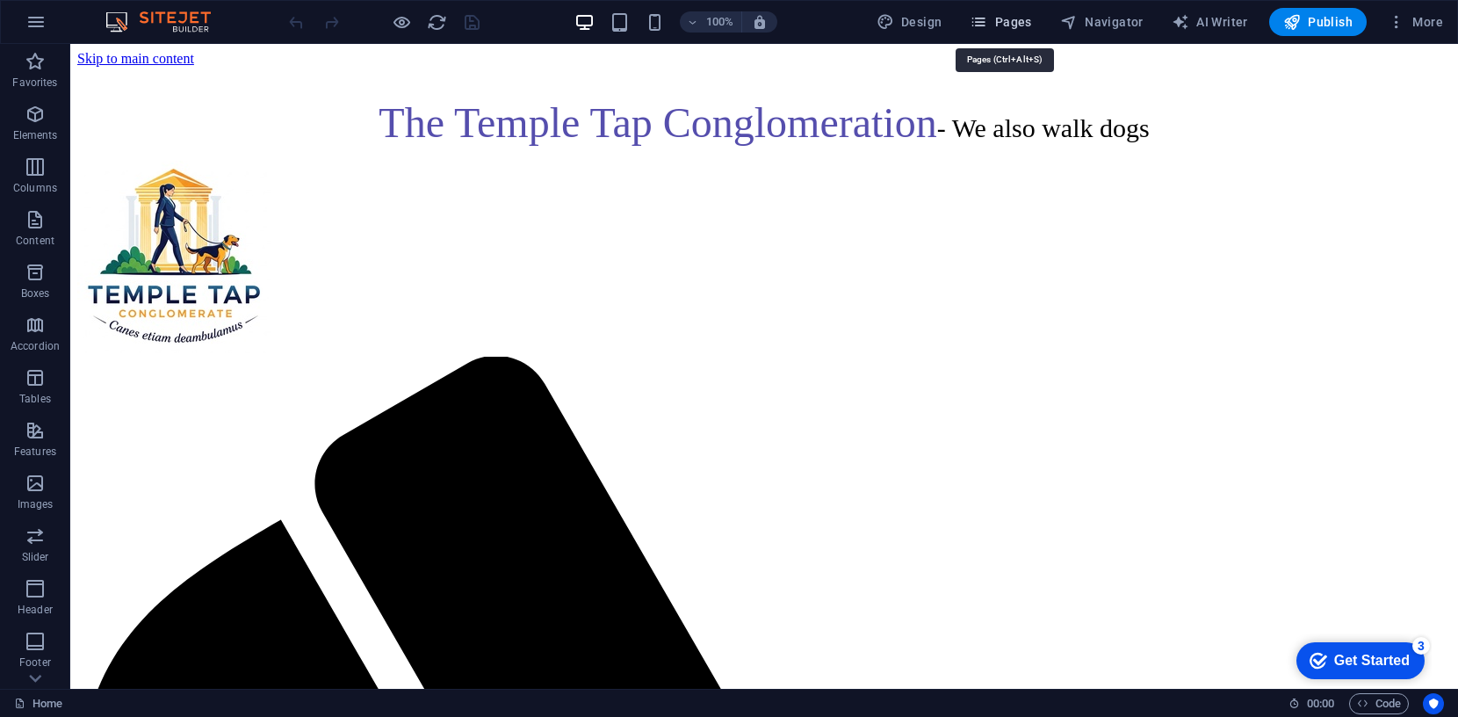
click at [1013, 25] on span "Pages" at bounding box center [999, 22] width 61 height 18
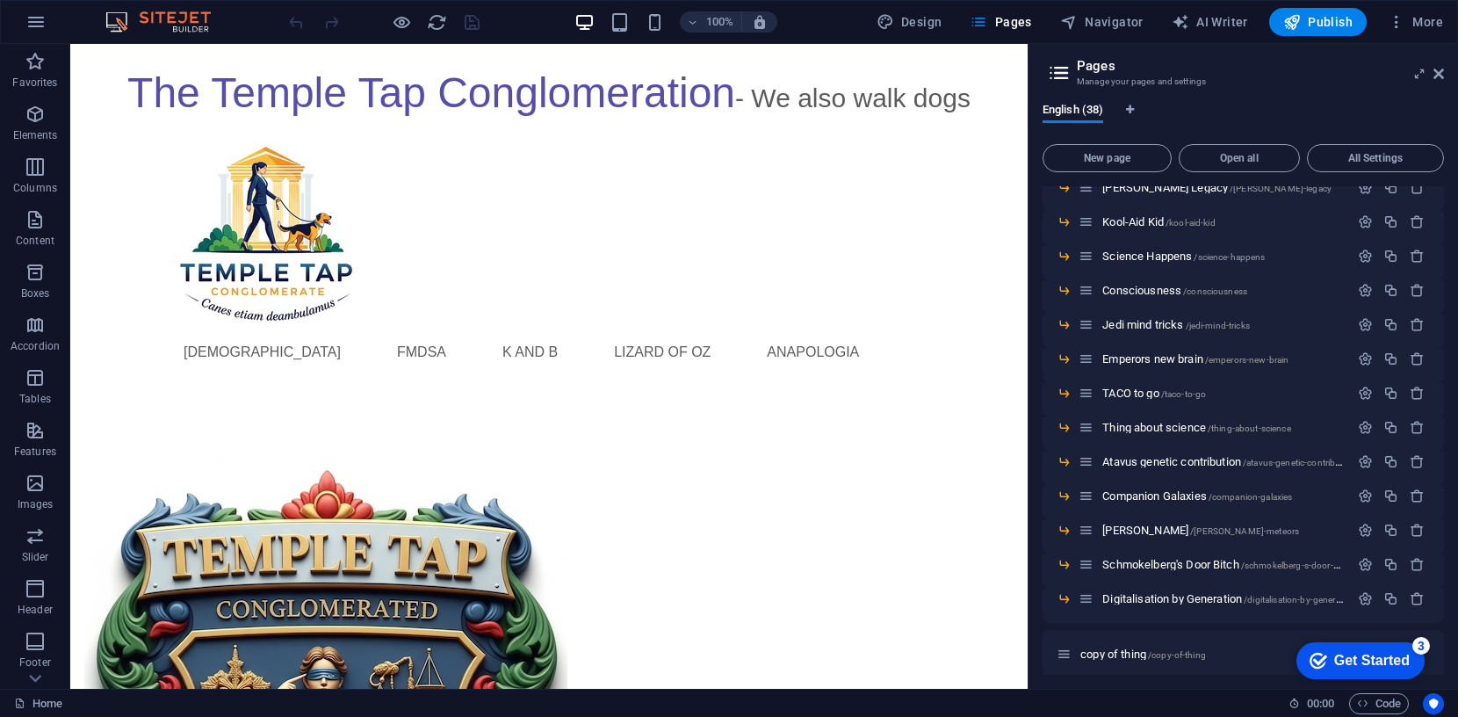
scroll to position [939, 0]
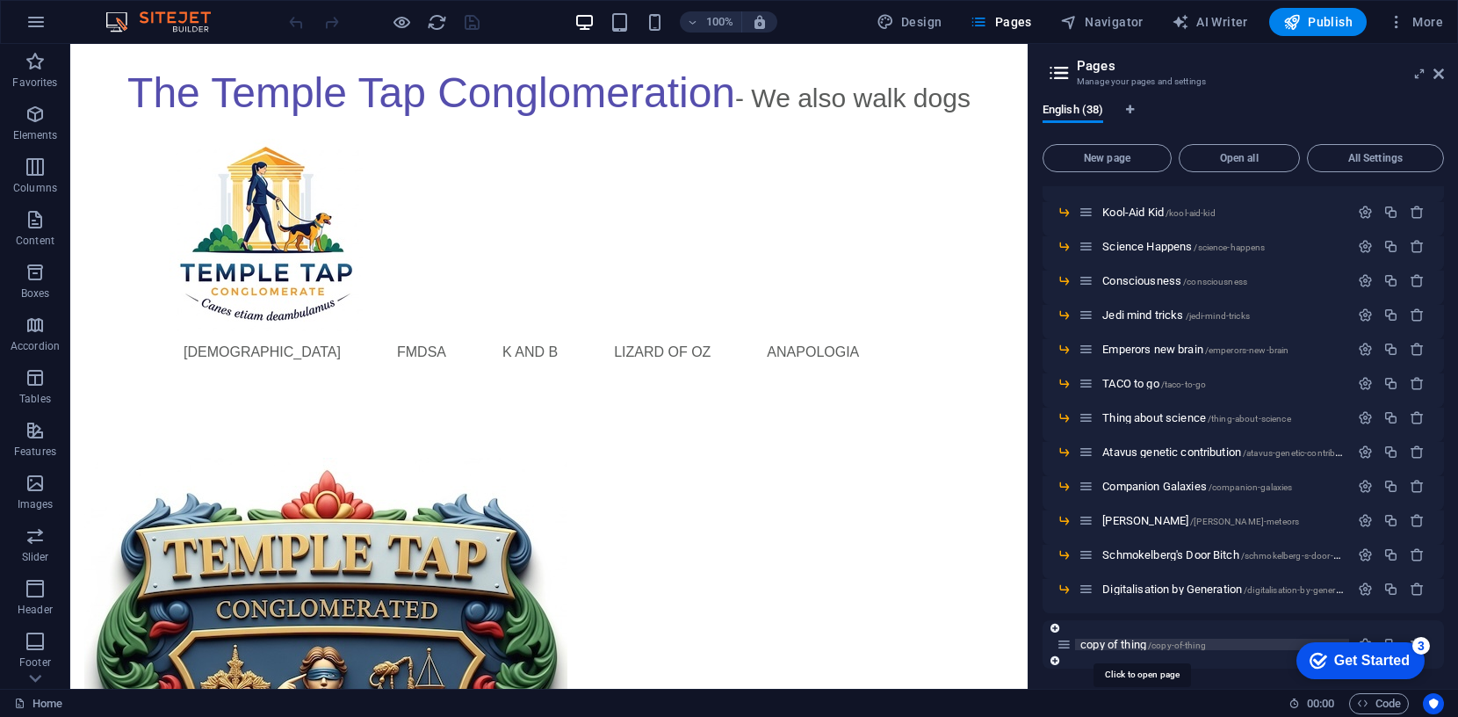
click at [1103, 643] on span "copy of thing /copy-of-thing" at bounding box center [1143, 643] width 126 height 13
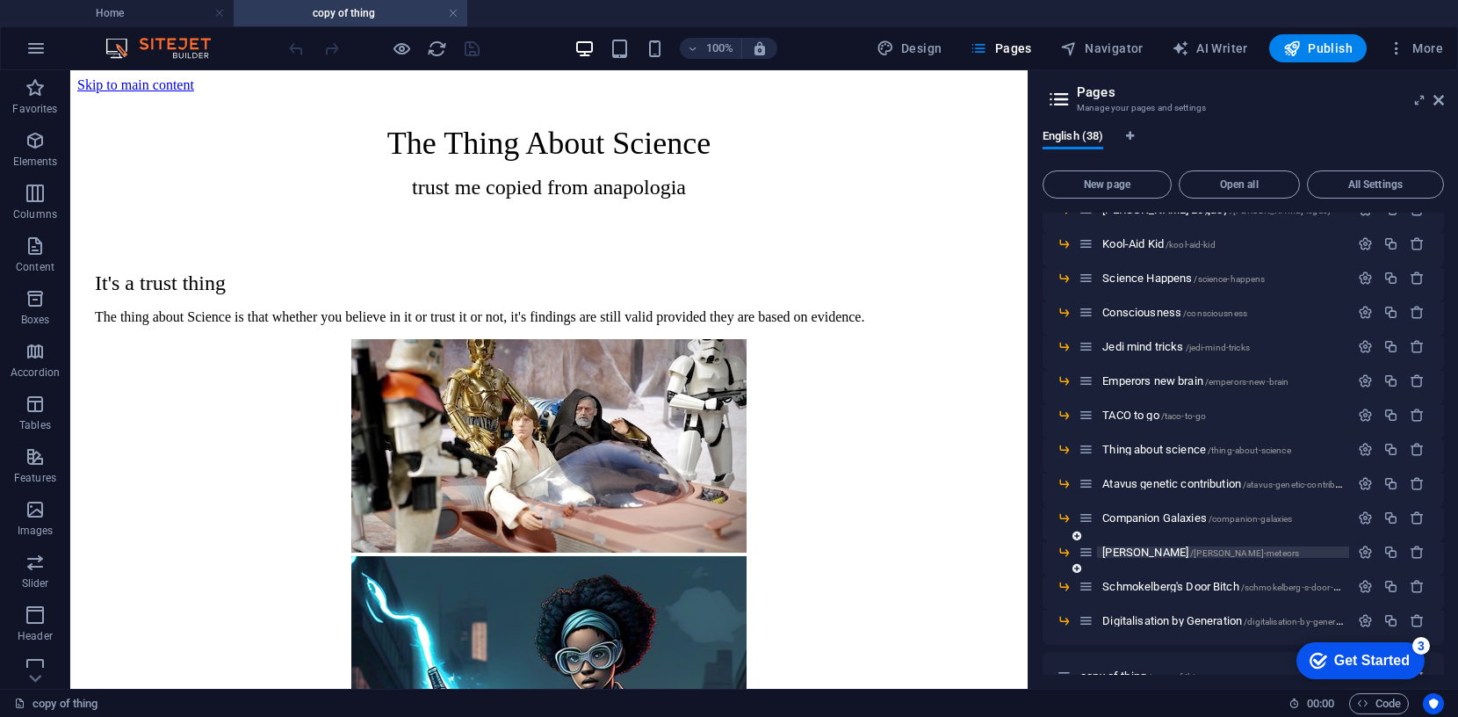
scroll to position [965, 0]
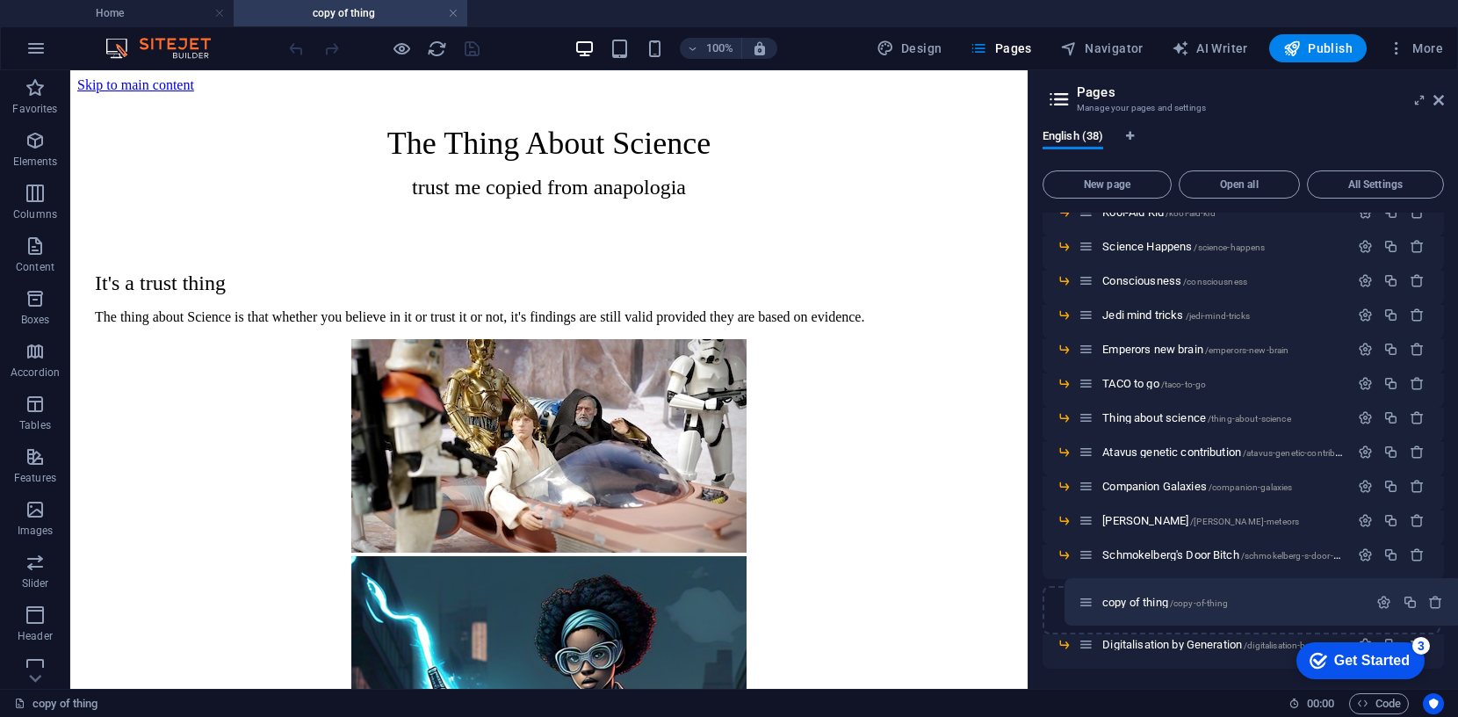
drag, startPoint x: 1060, startPoint y: 641, endPoint x: 1086, endPoint y: 594, distance: 53.5
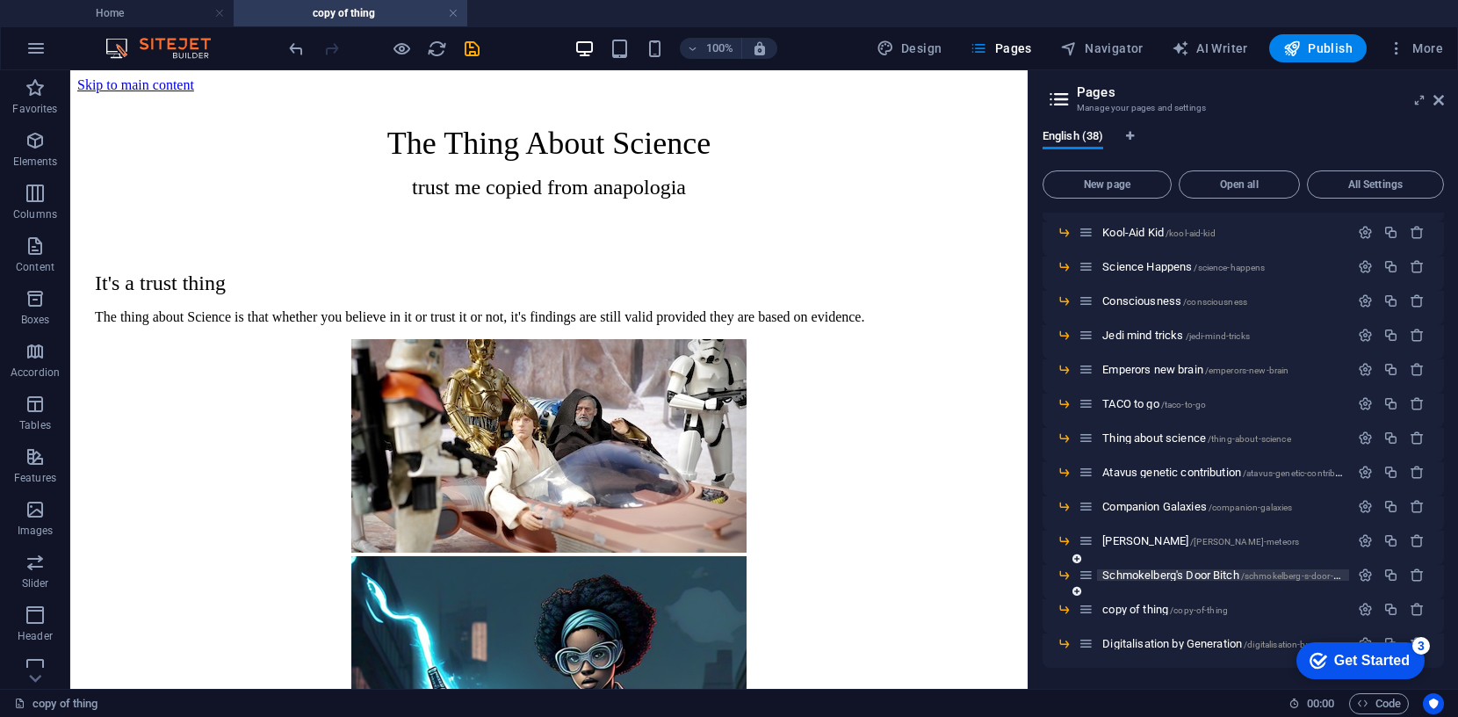
scroll to position [944, 0]
click at [1365, 606] on icon "button" at bounding box center [1365, 609] width 15 height 15
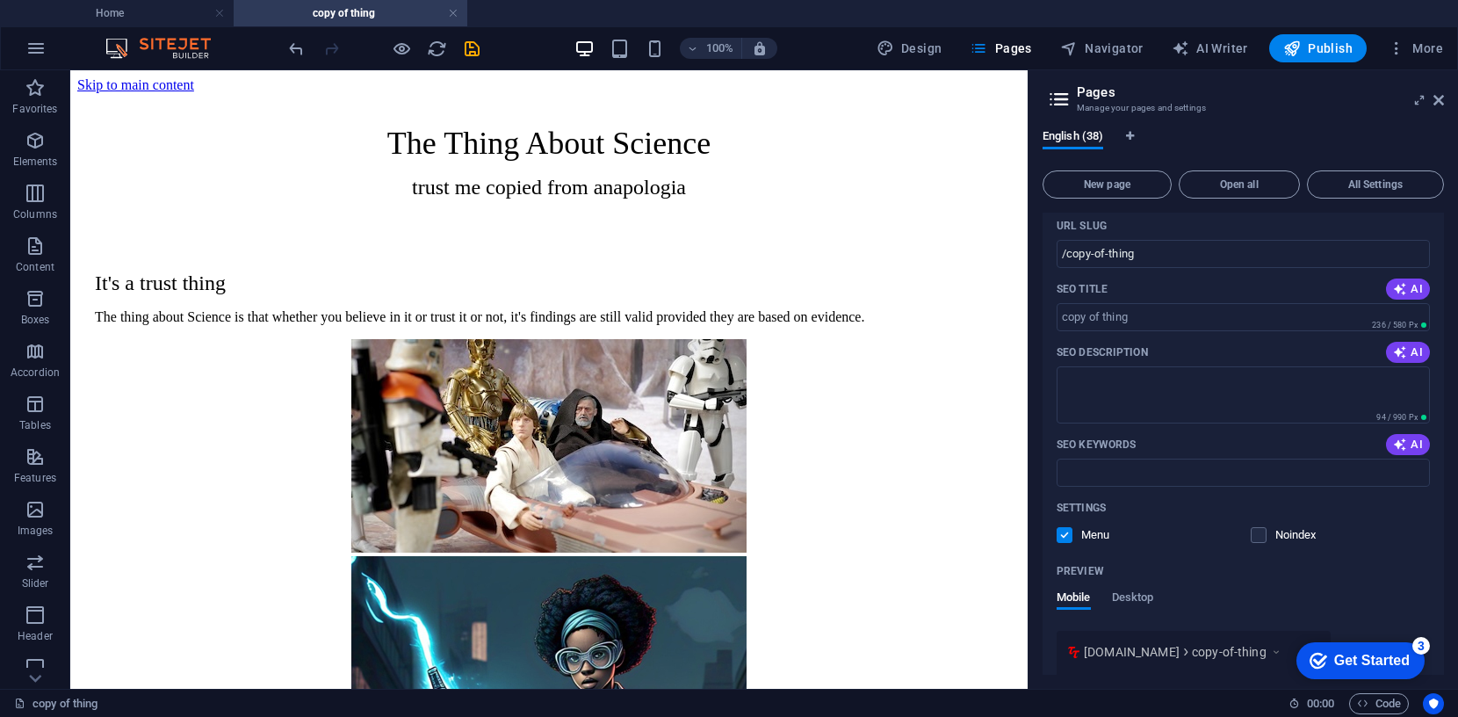
scroll to position [1429, 0]
click at [1062, 537] on label at bounding box center [1064, 536] width 16 height 16
click at [0, 0] on input "checkbox" at bounding box center [0, 0] width 0 height 0
click at [1259, 536] on label at bounding box center [1258, 536] width 16 height 16
click at [0, 0] on input "checkbox" at bounding box center [0, 0] width 0 height 0
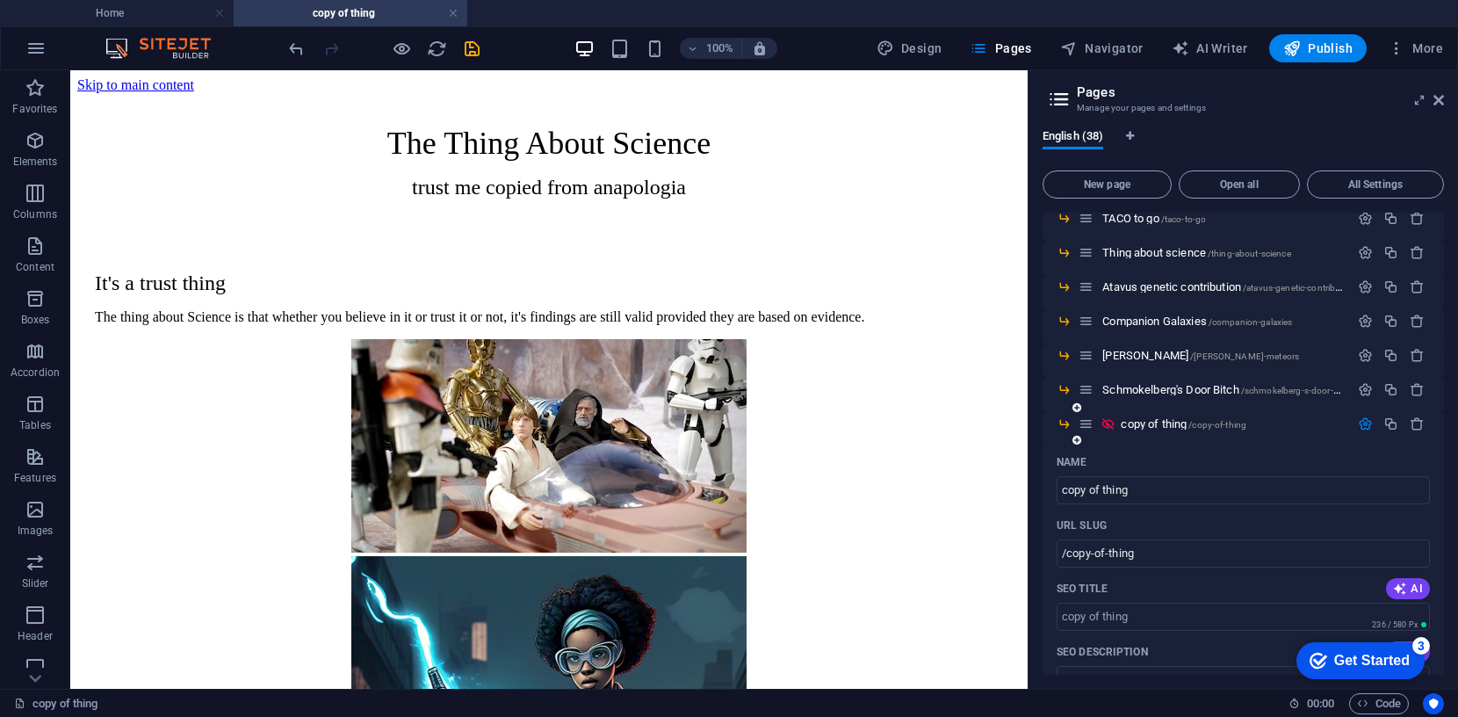
scroll to position [1128, 0]
click at [1365, 424] on icon "button" at bounding box center [1365, 425] width 15 height 15
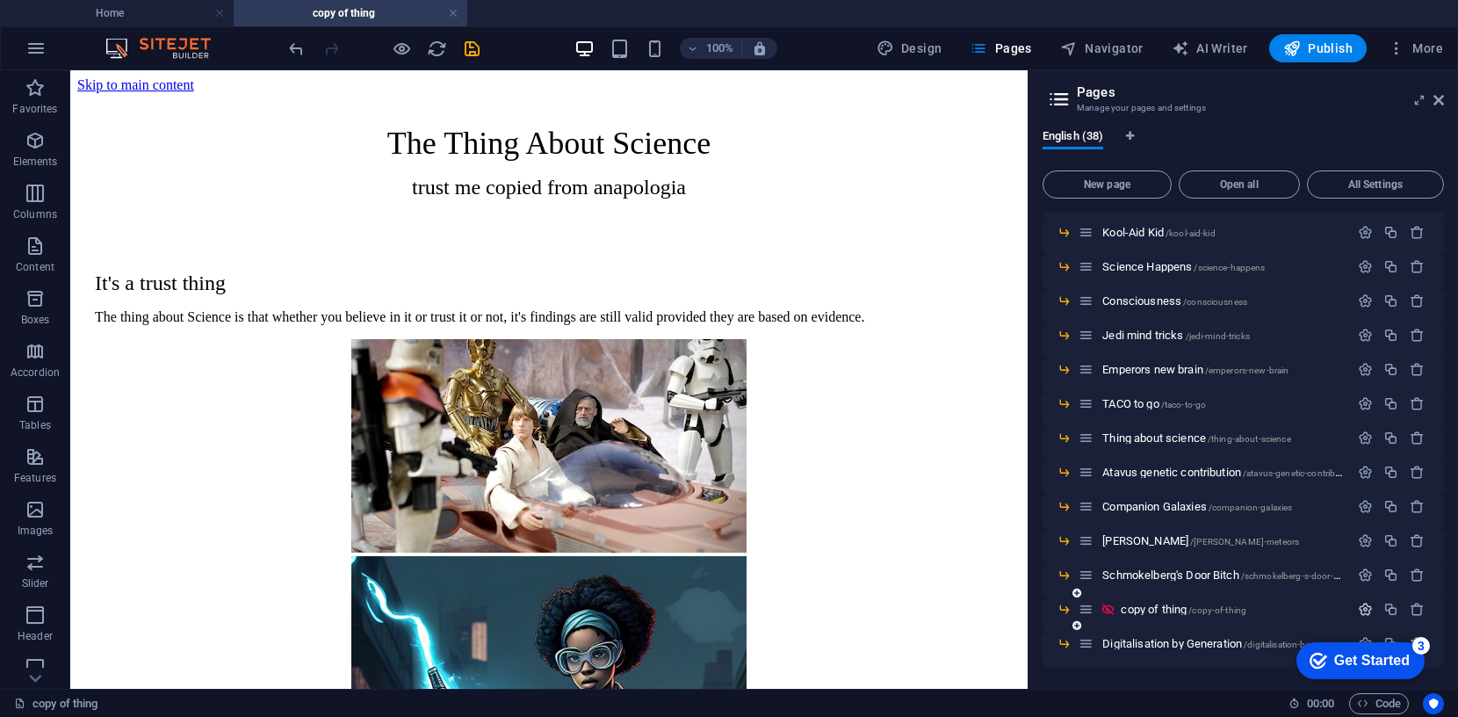
scroll to position [944, 0]
drag, startPoint x: 1090, startPoint y: 607, endPoint x: 1068, endPoint y: 666, distance: 62.8
drag, startPoint x: 1088, startPoint y: 645, endPoint x: 1062, endPoint y: 653, distance: 26.7
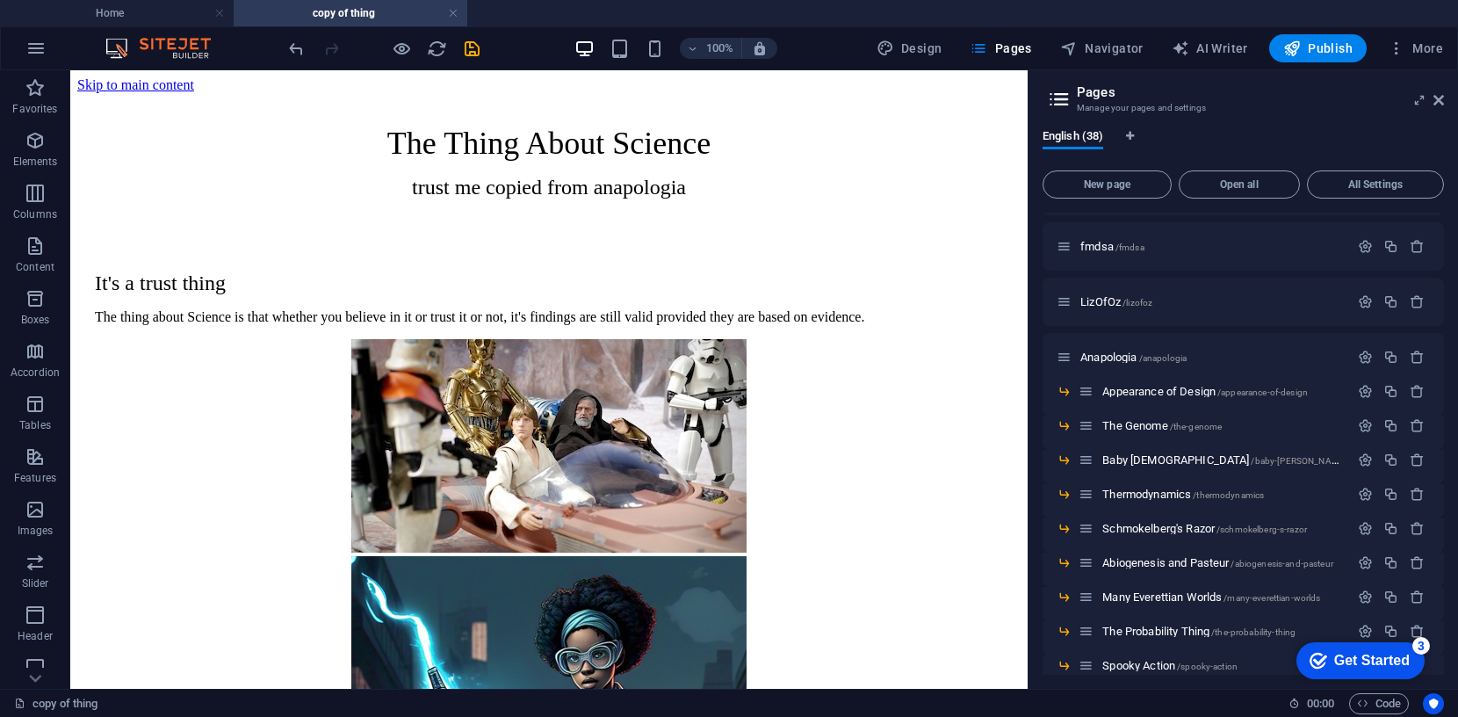
scroll to position [0, 0]
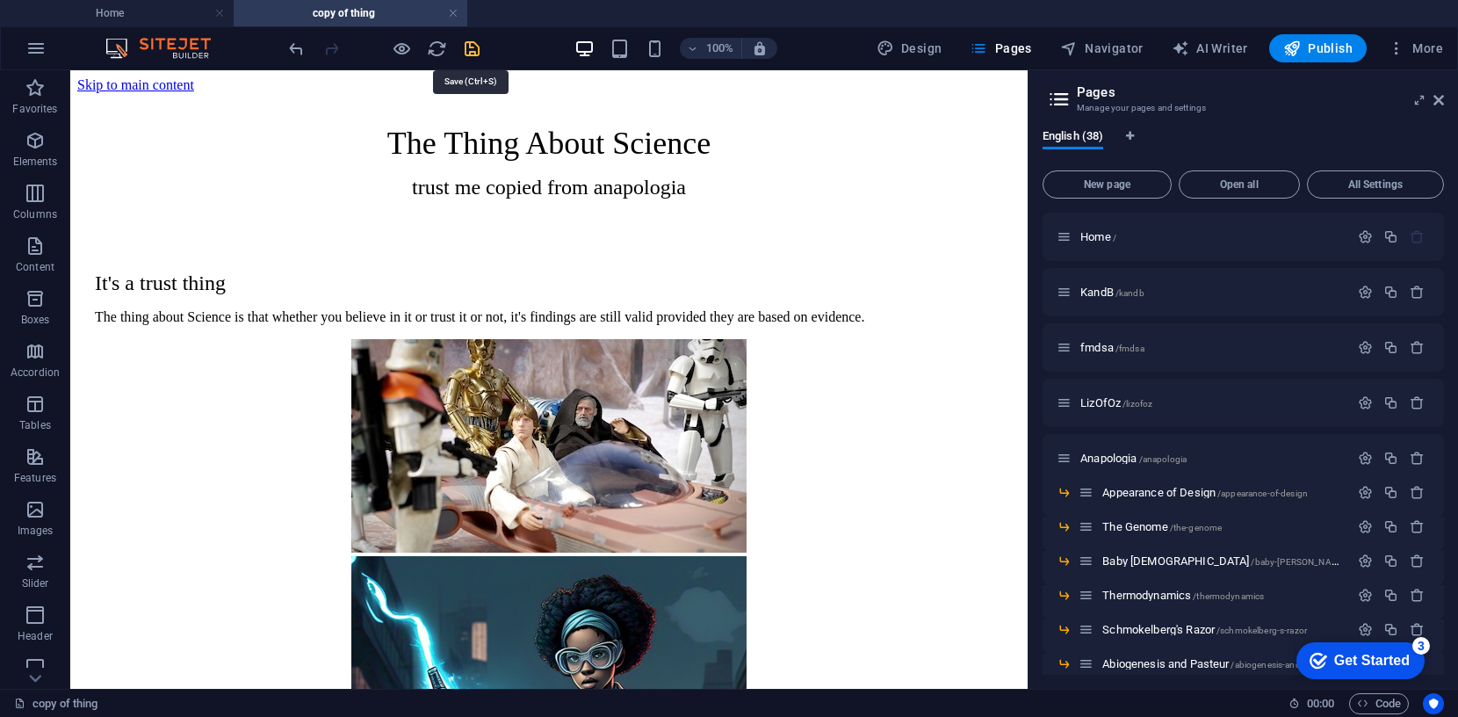
click at [465, 47] on icon "save" at bounding box center [472, 49] width 20 height 20
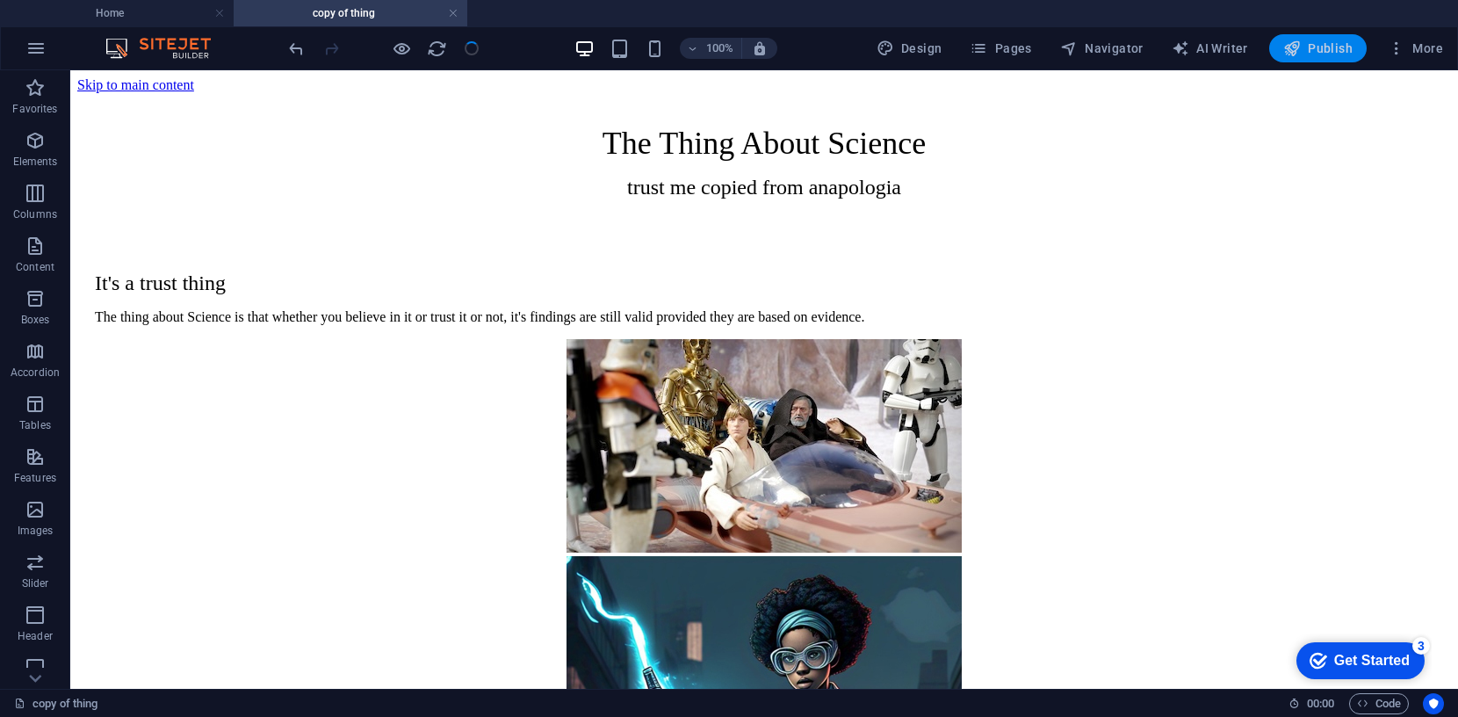
click at [1322, 48] on span "Publish" at bounding box center [1317, 49] width 69 height 18
